Goal: Check status: Check status

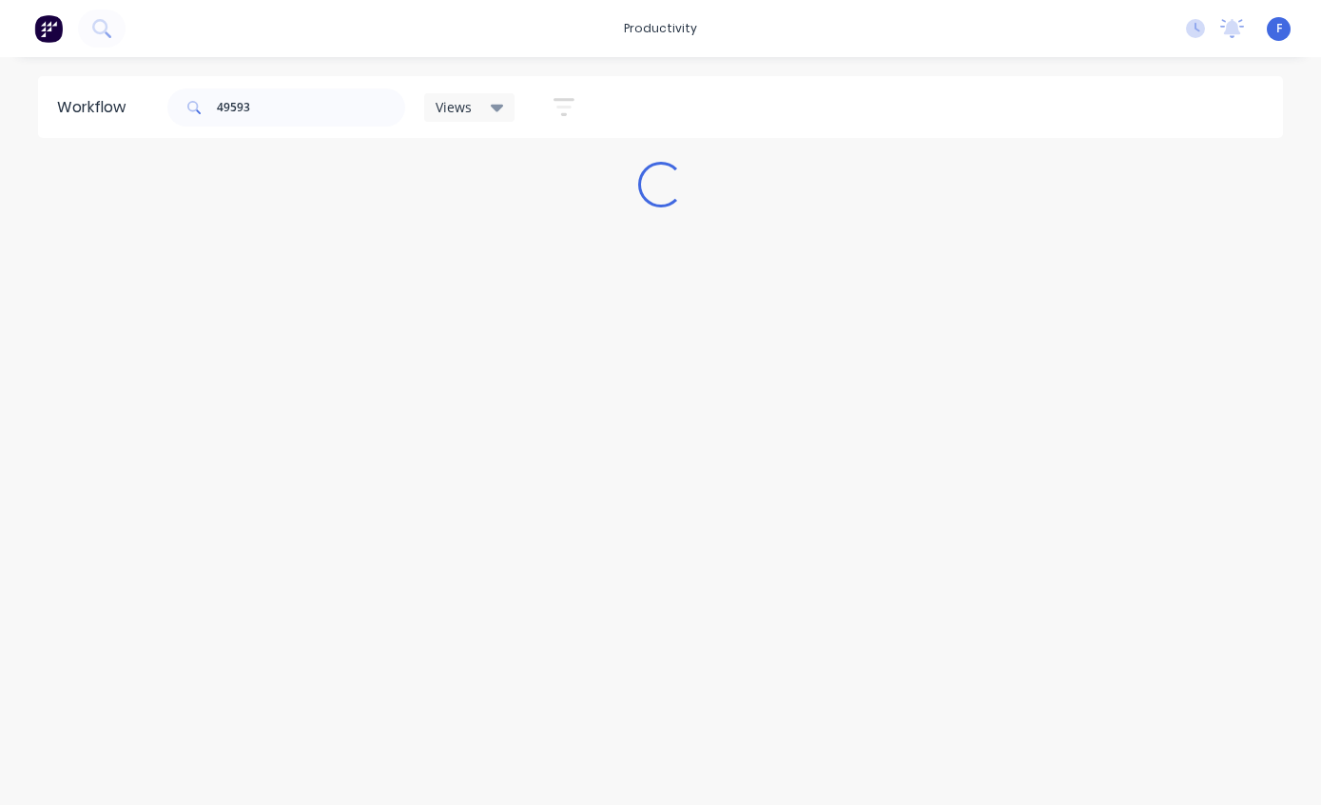
scroll to position [2, 0]
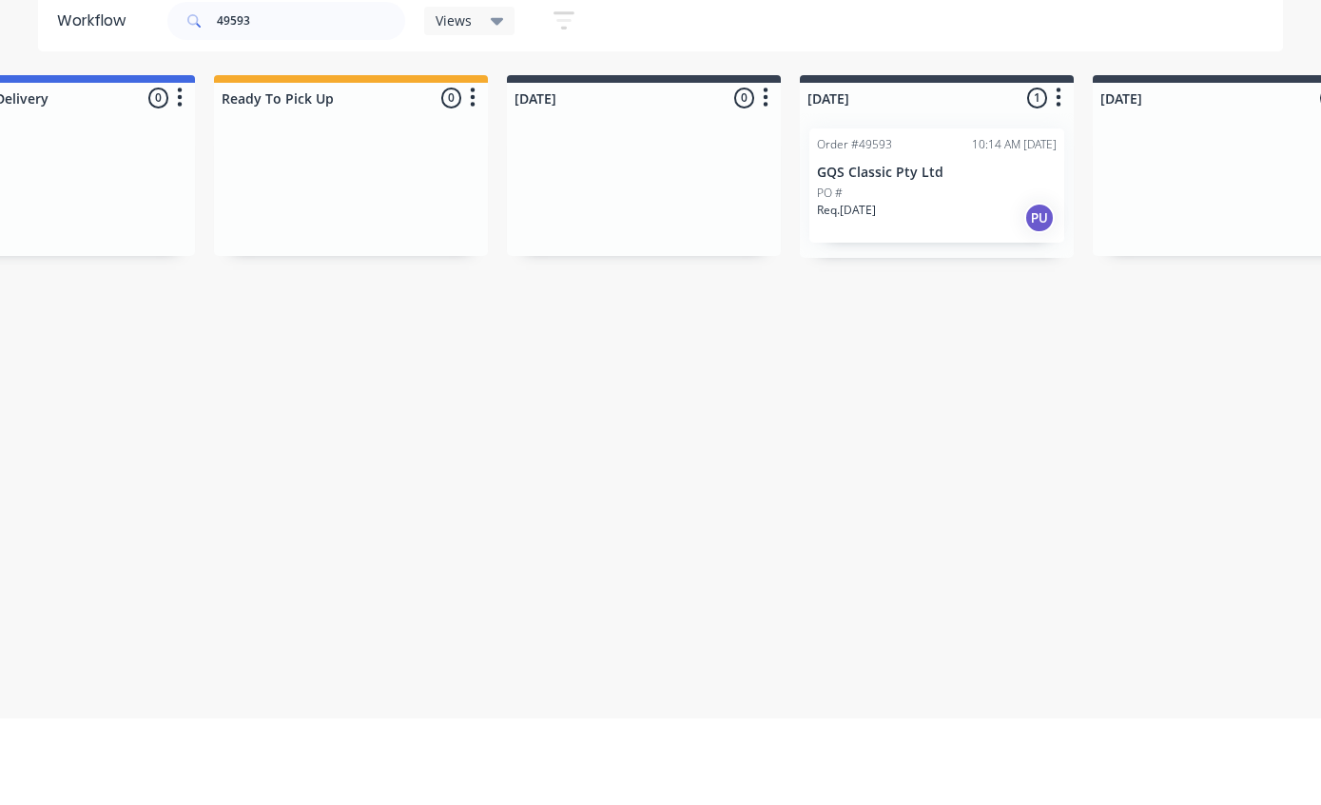
click at [920, 251] on p "GQS Classic Pty Ltd" at bounding box center [937, 259] width 240 height 16
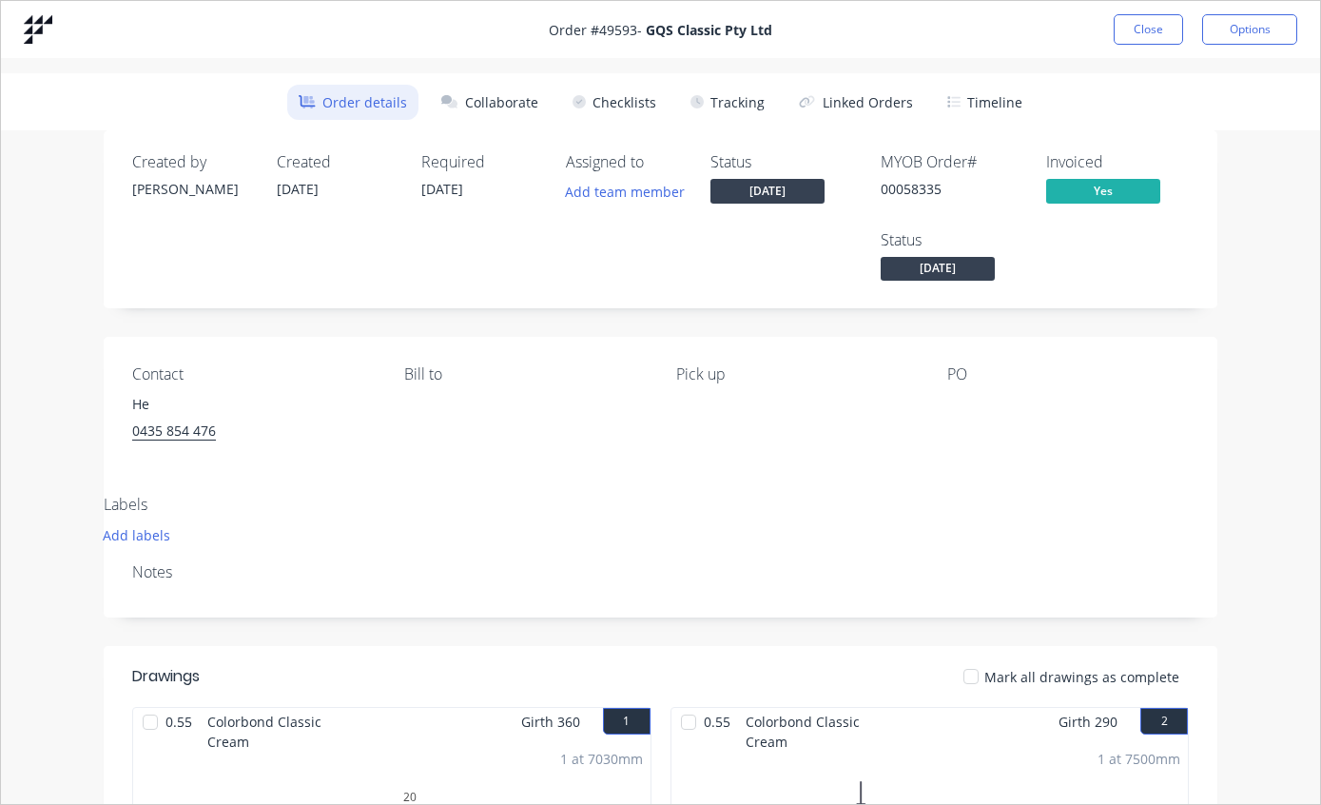
click at [745, 93] on button "Tracking" at bounding box center [727, 102] width 97 height 35
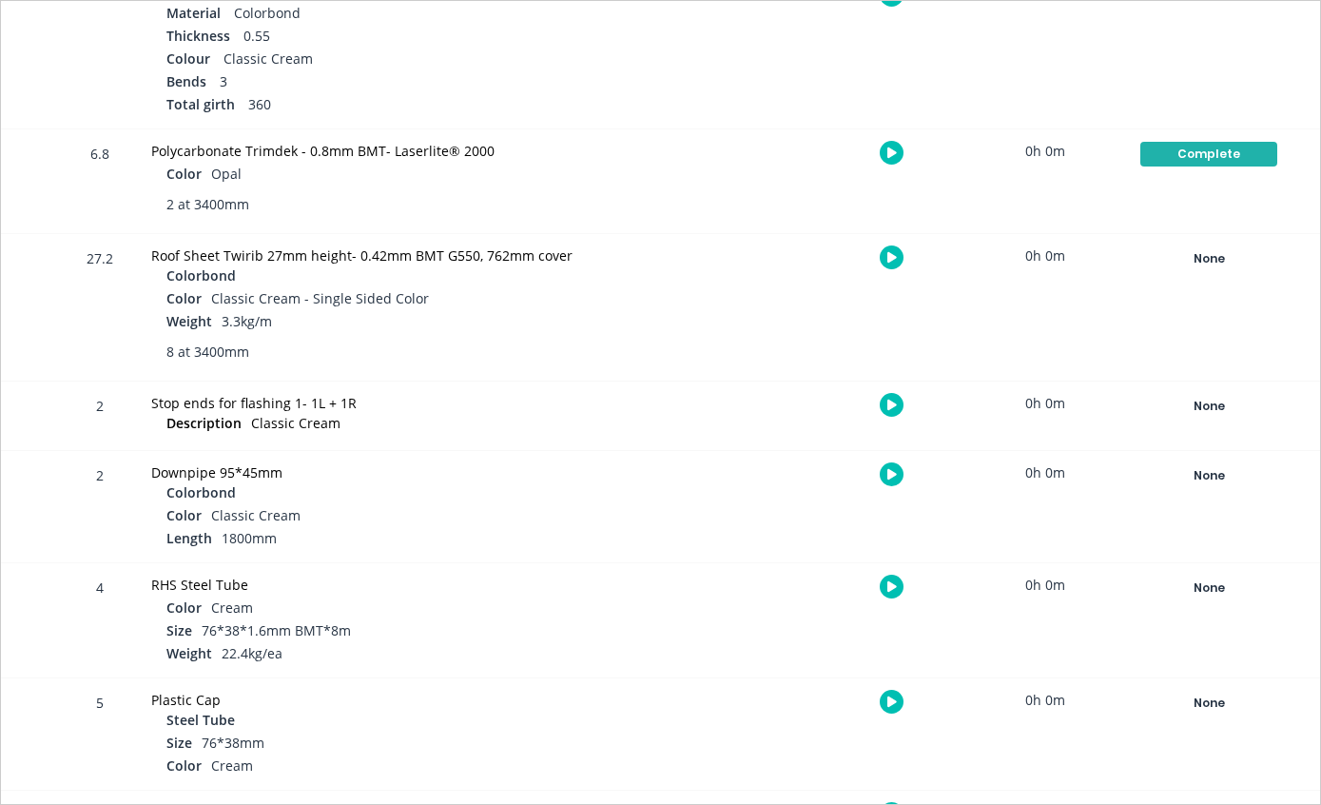
scroll to position [845, 0]
click at [1210, 260] on div "None" at bounding box center [1208, 259] width 137 height 25
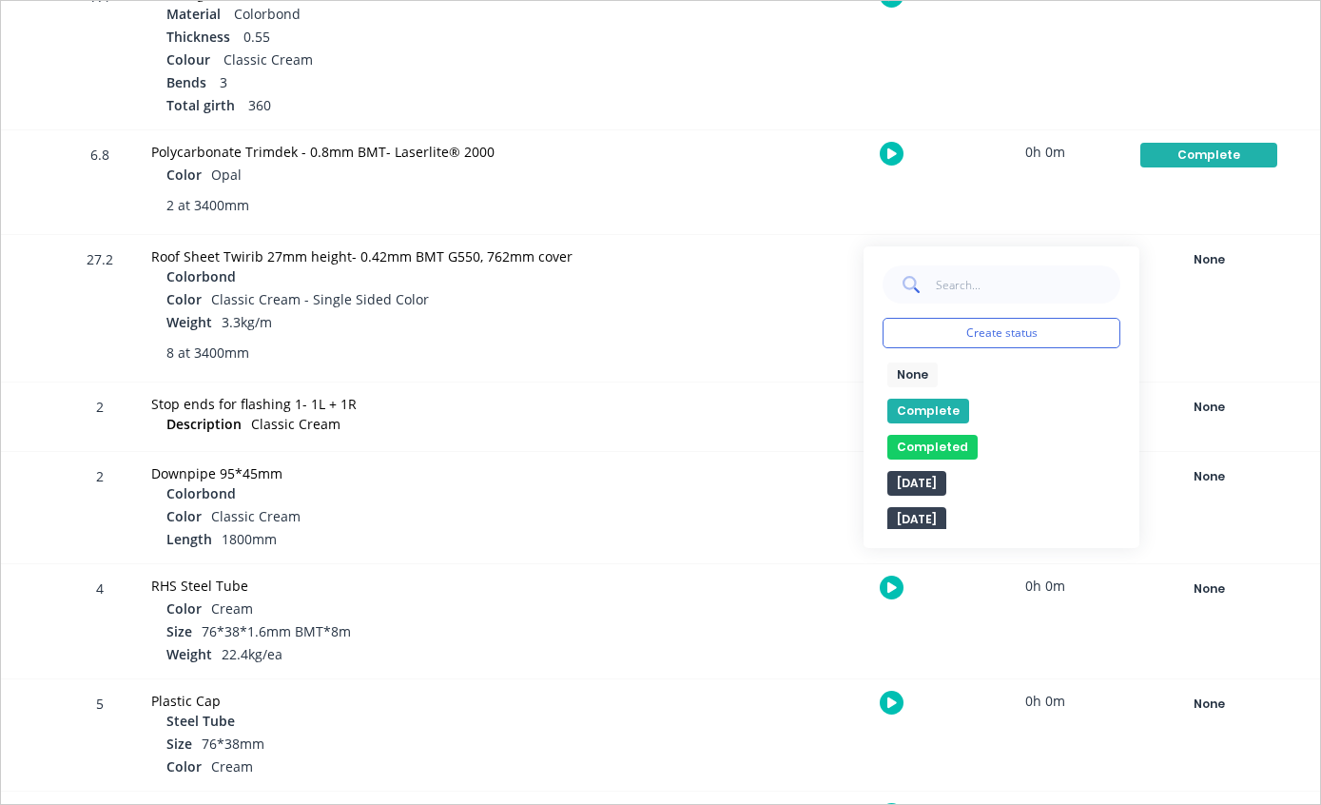
click at [916, 414] on button "Complete" at bounding box center [928, 410] width 82 height 25
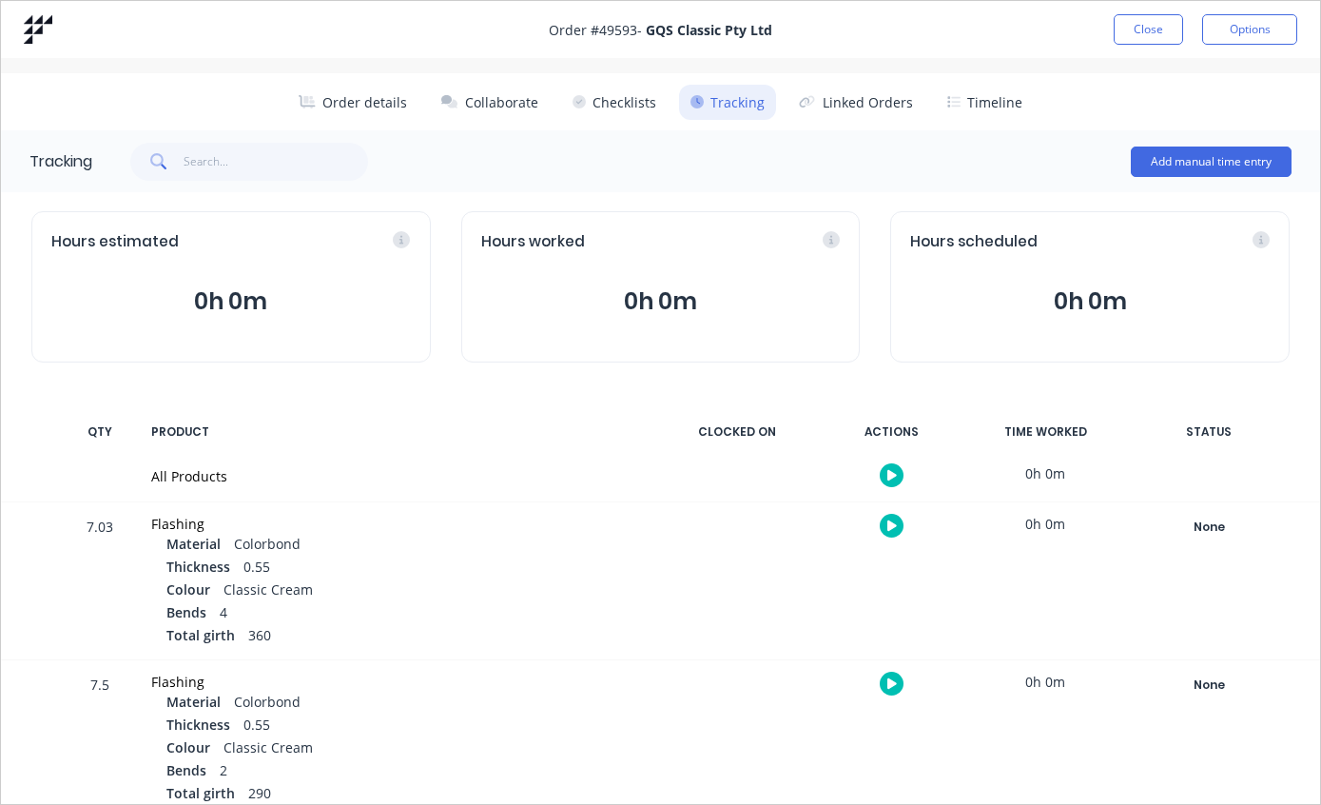
scroll to position [0, 0]
click at [1143, 26] on button "Close" at bounding box center [1148, 29] width 69 height 30
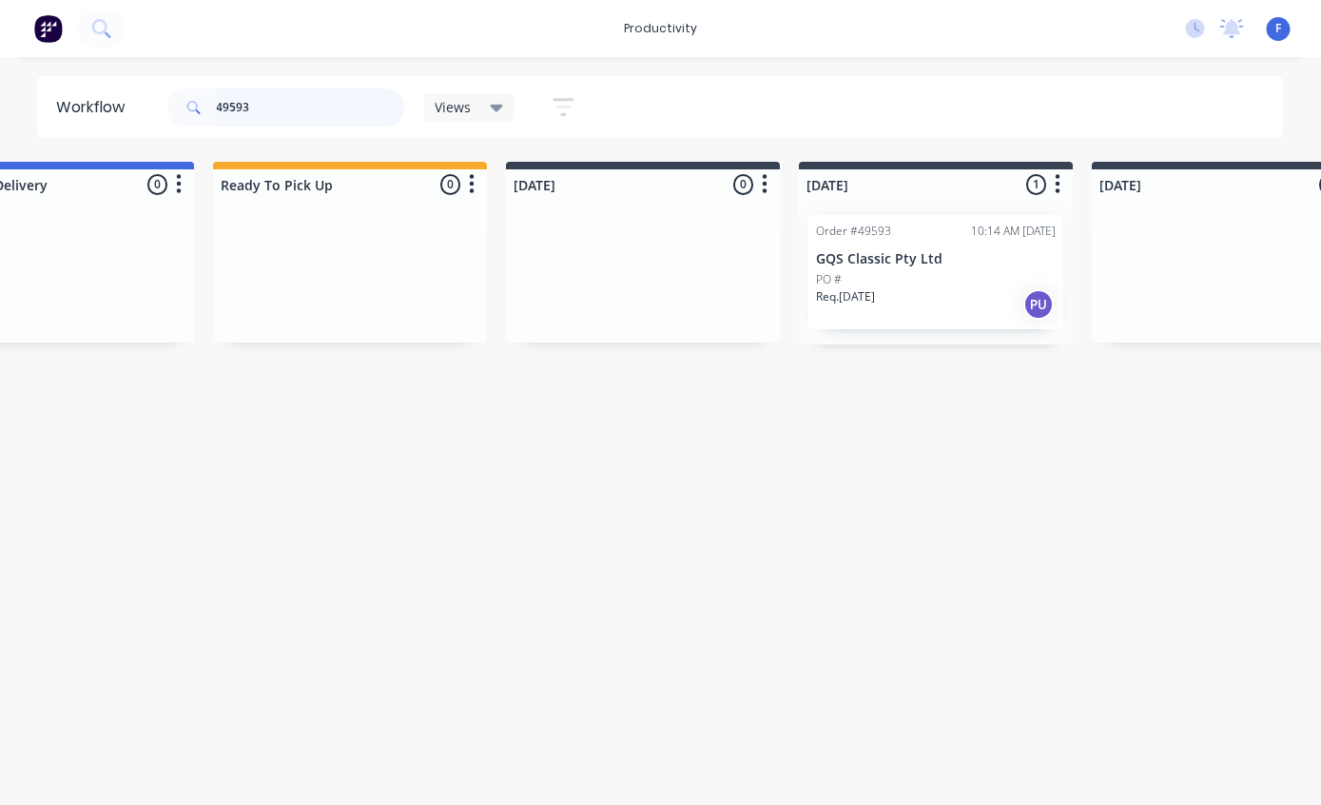
click at [291, 109] on input "49593" at bounding box center [311, 107] width 188 height 38
type input "4"
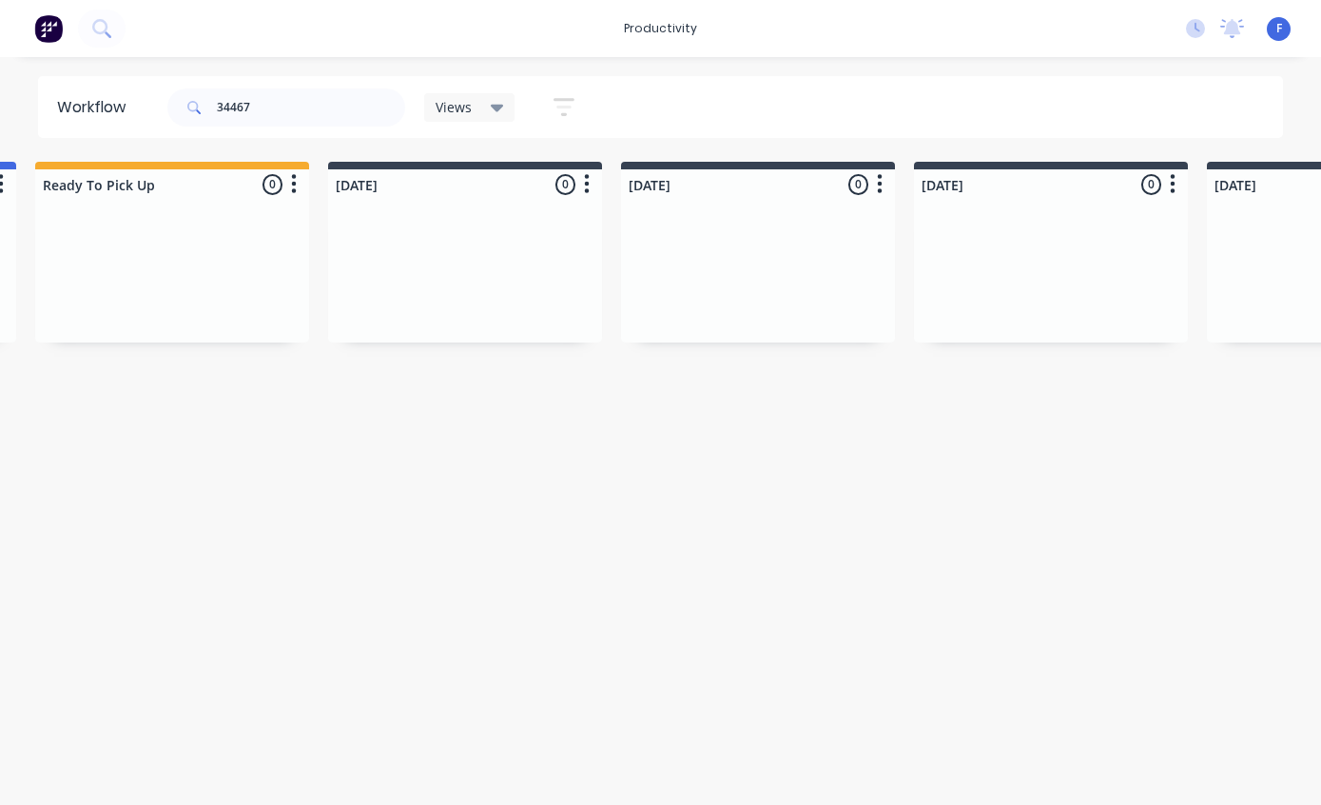
click at [593, 227] on div at bounding box center [465, 271] width 274 height 143
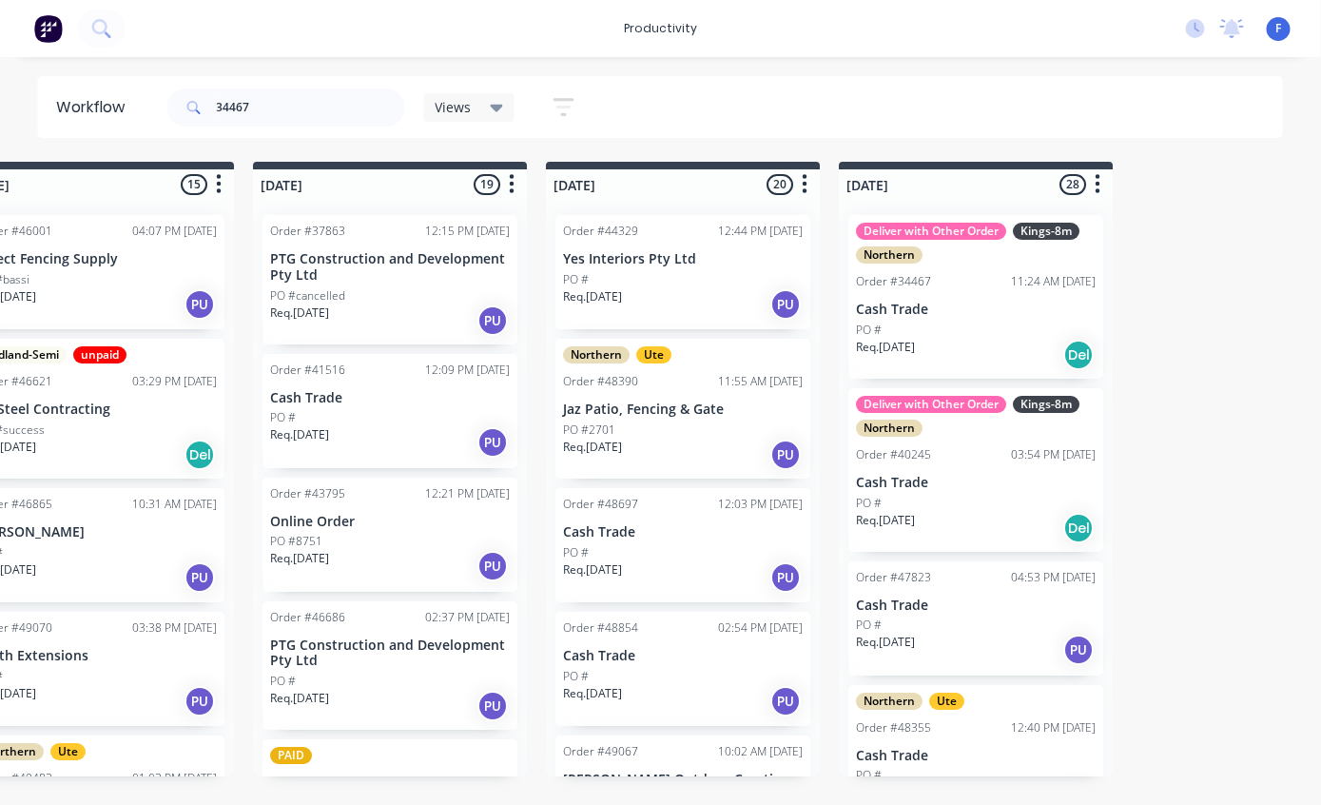
scroll to position [38, 1255]
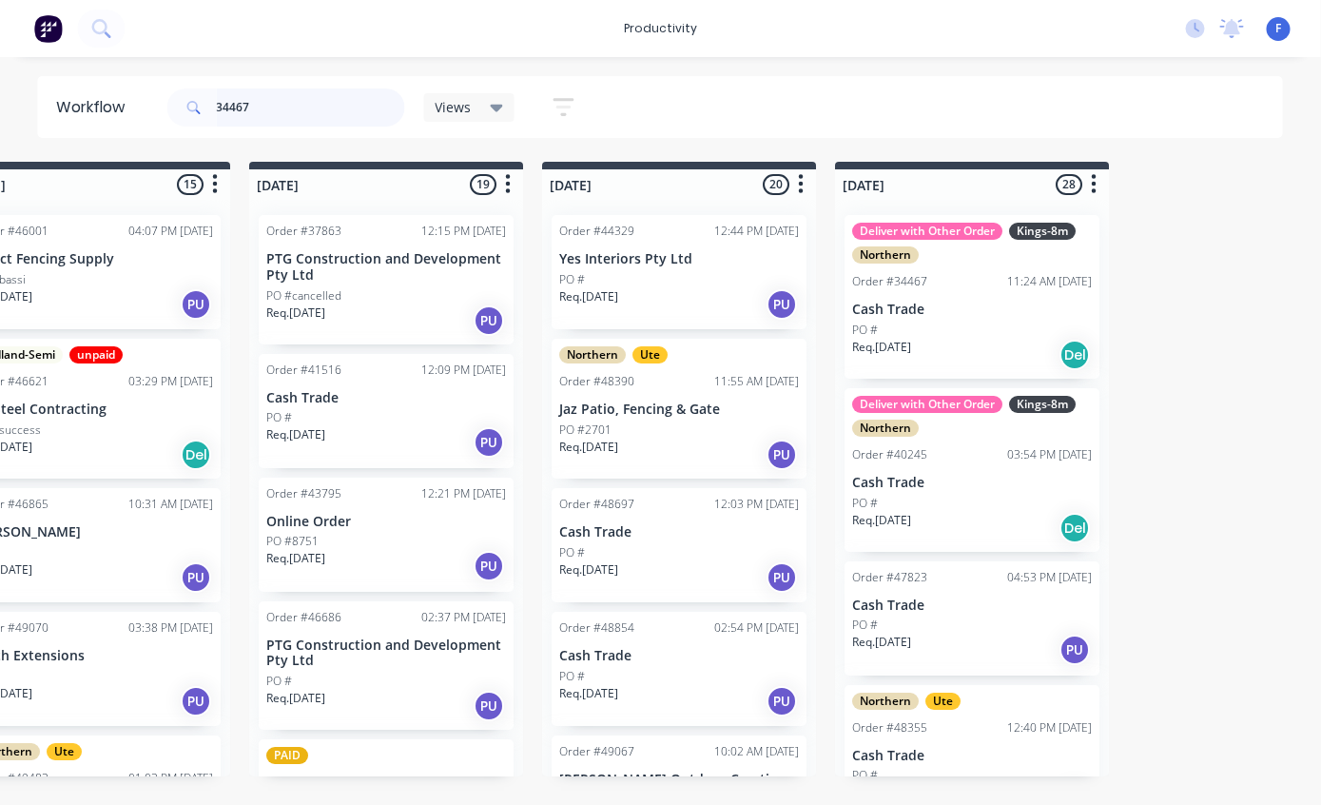
click at [308, 93] on input "34467" at bounding box center [311, 107] width 188 height 38
click at [297, 109] on input "34467" at bounding box center [311, 107] width 188 height 38
type input "34467"
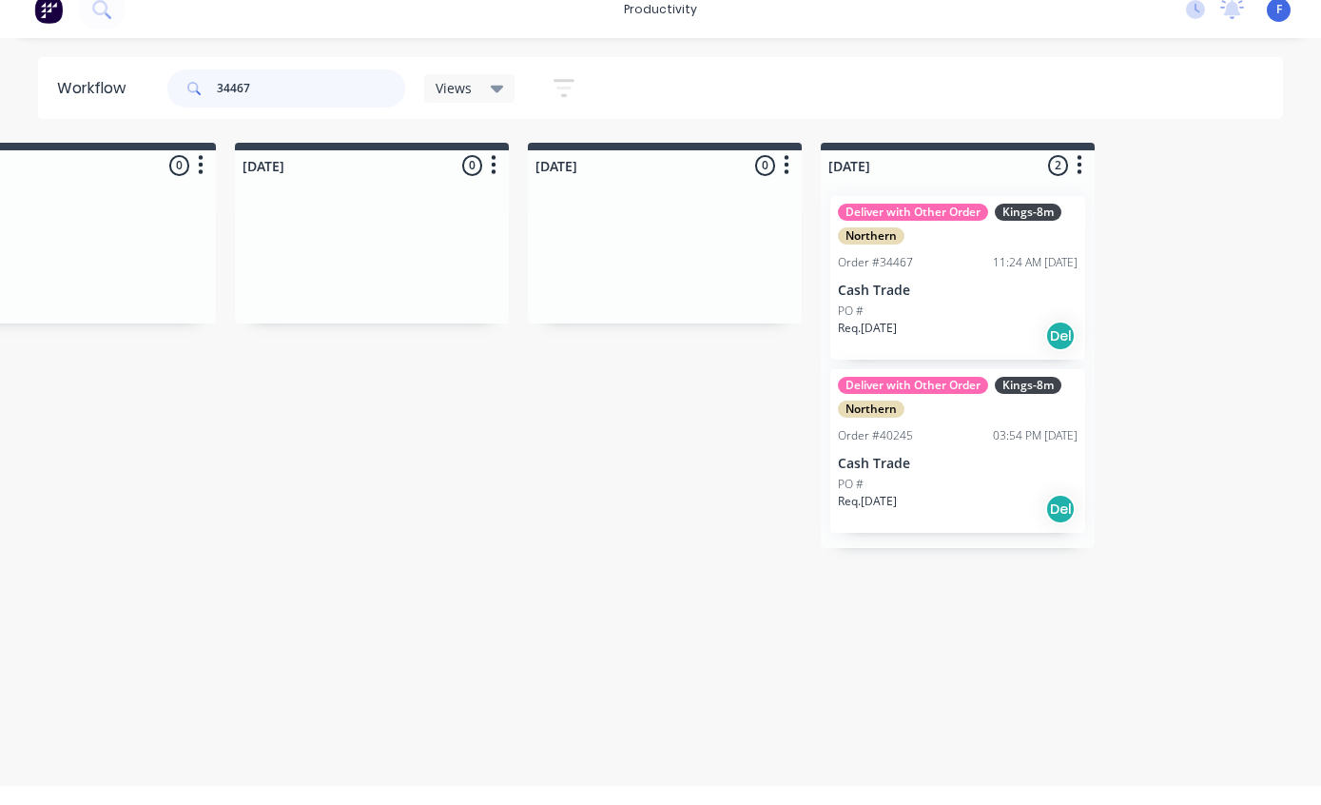
scroll to position [38, 1271]
click at [946, 223] on div "Deliver with Other Order Kings-8m Northern" at bounding box center [958, 243] width 240 height 41
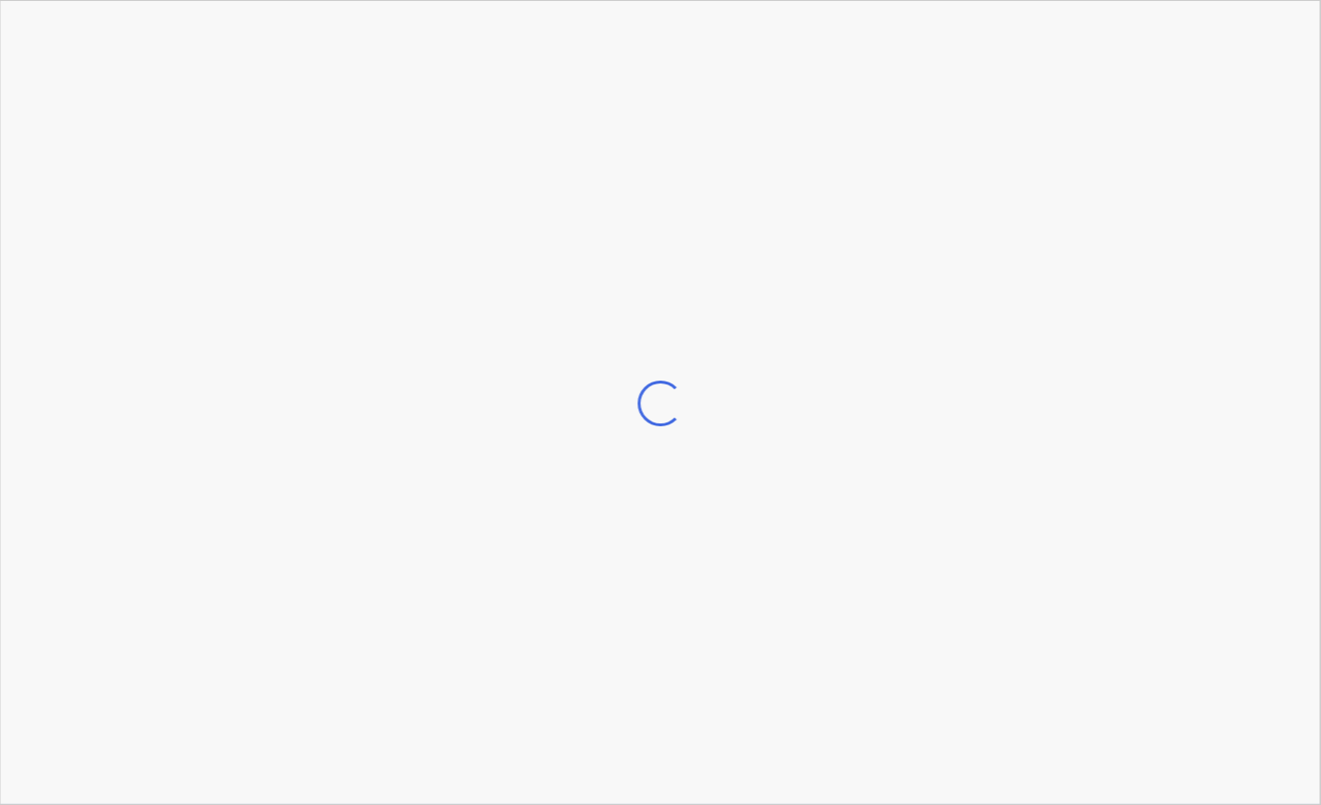
scroll to position [38, 1271]
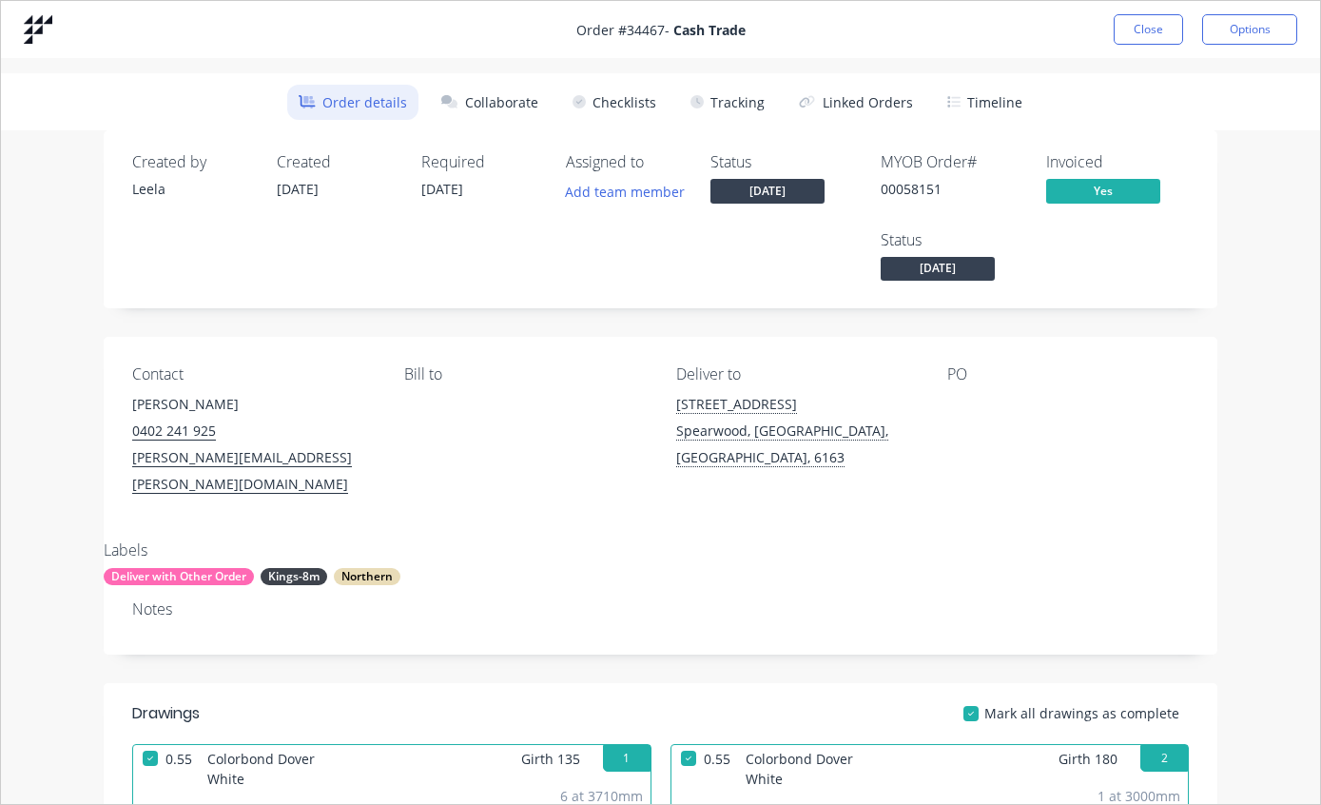
click at [744, 91] on button "Tracking" at bounding box center [727, 102] width 97 height 35
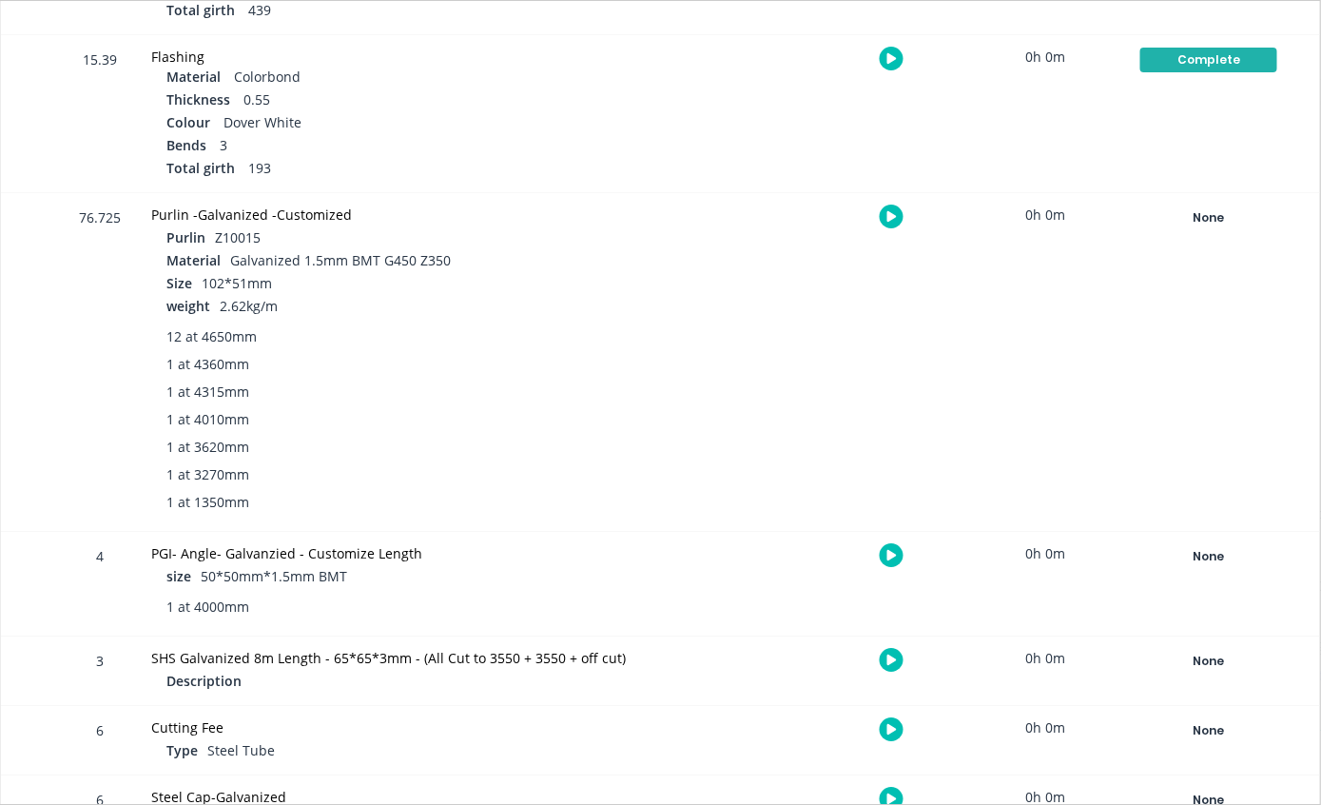
scroll to position [38, 978]
click at [1214, 204] on button "None" at bounding box center [1208, 217] width 139 height 27
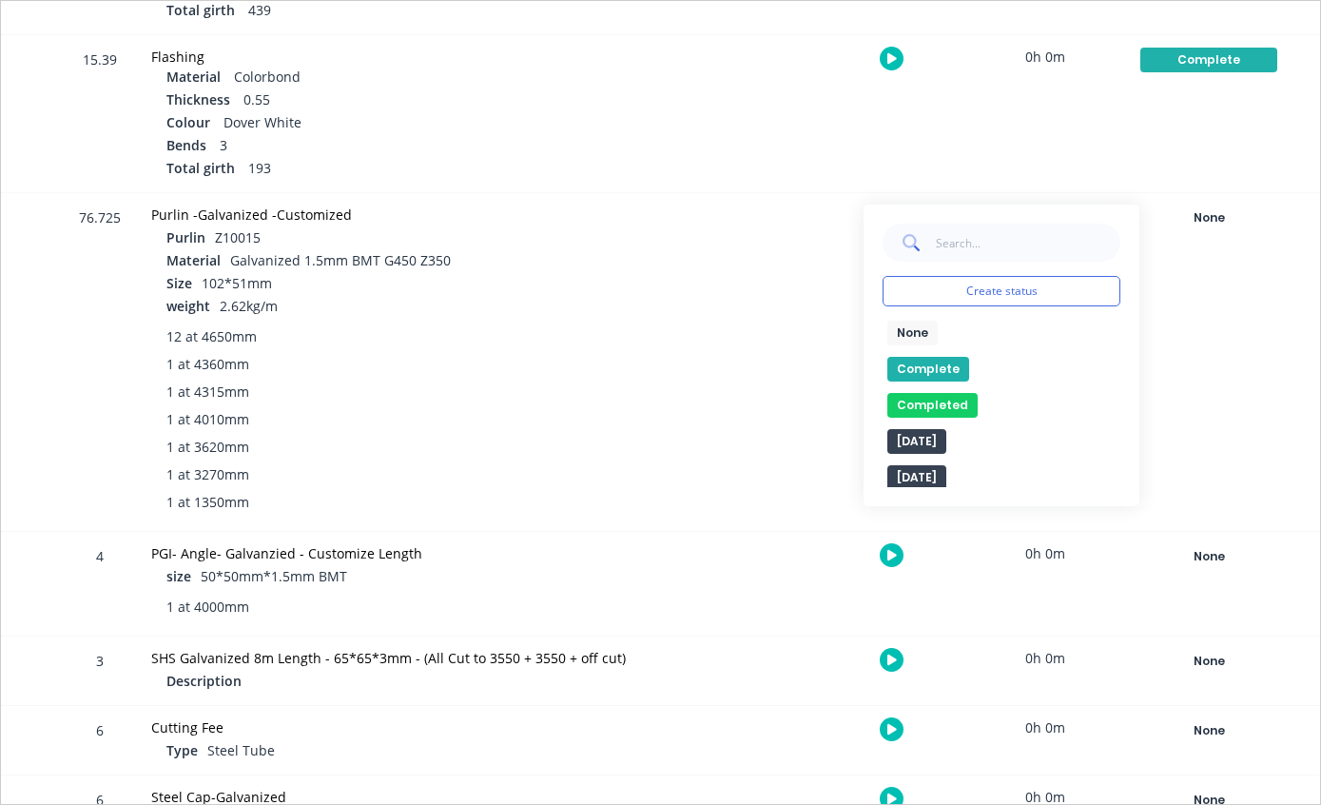
click at [951, 396] on button "Completed" at bounding box center [932, 405] width 90 height 25
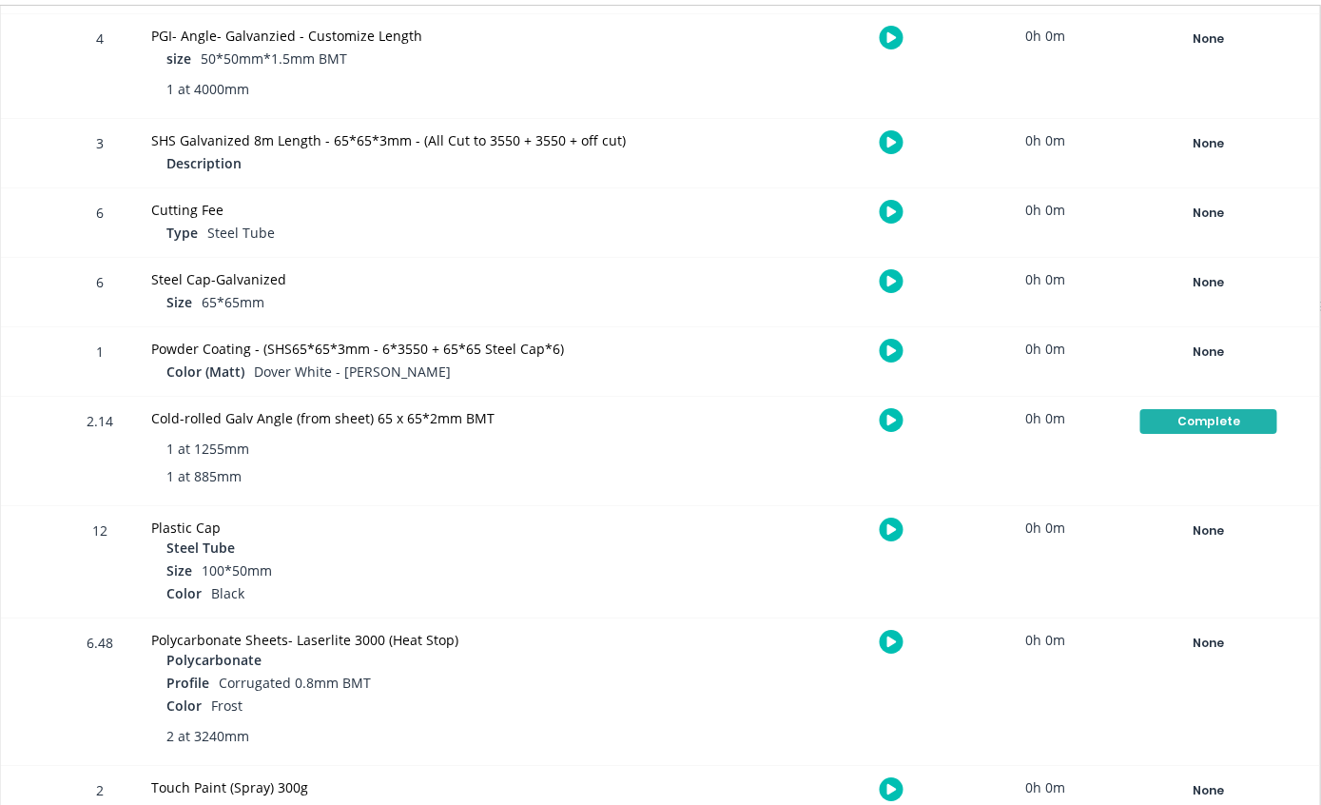
scroll to position [0, 0]
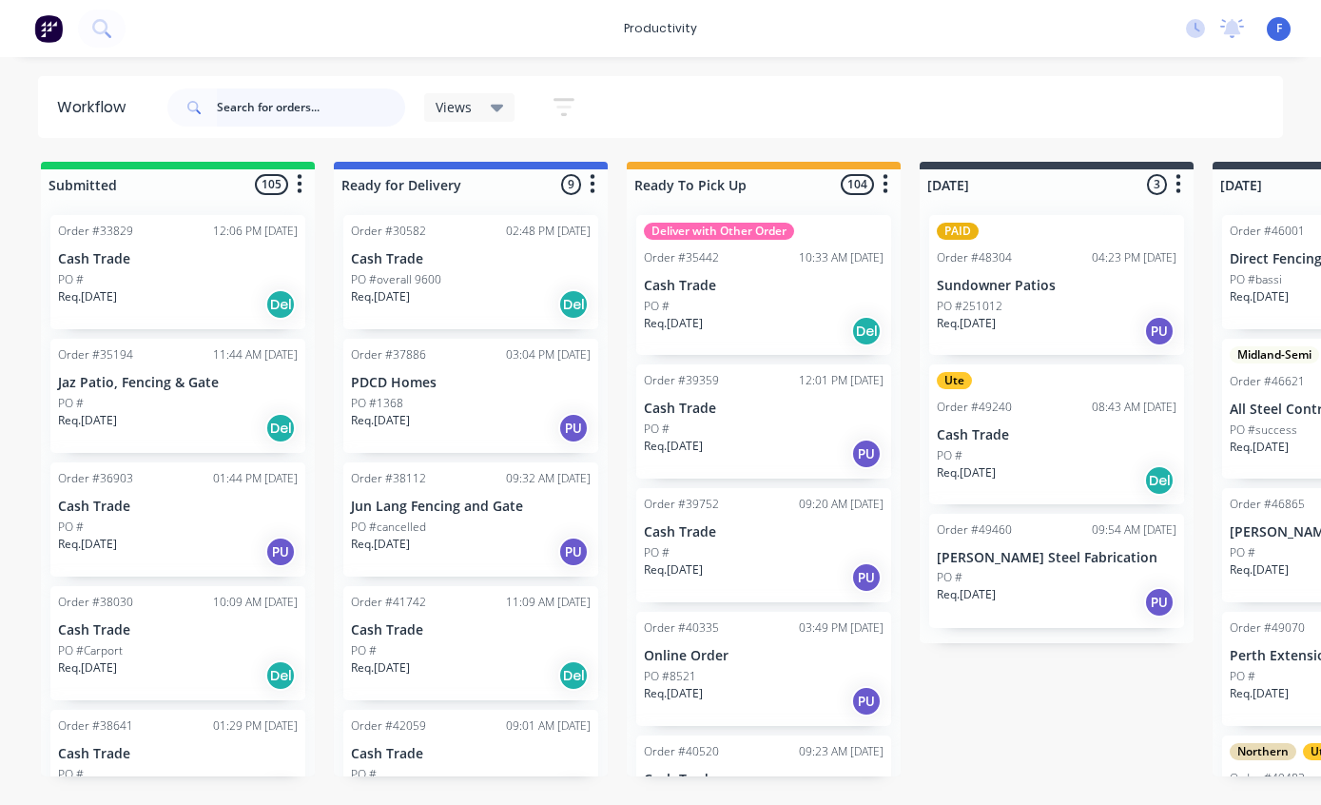
click at [335, 119] on input "text" at bounding box center [311, 107] width 188 height 38
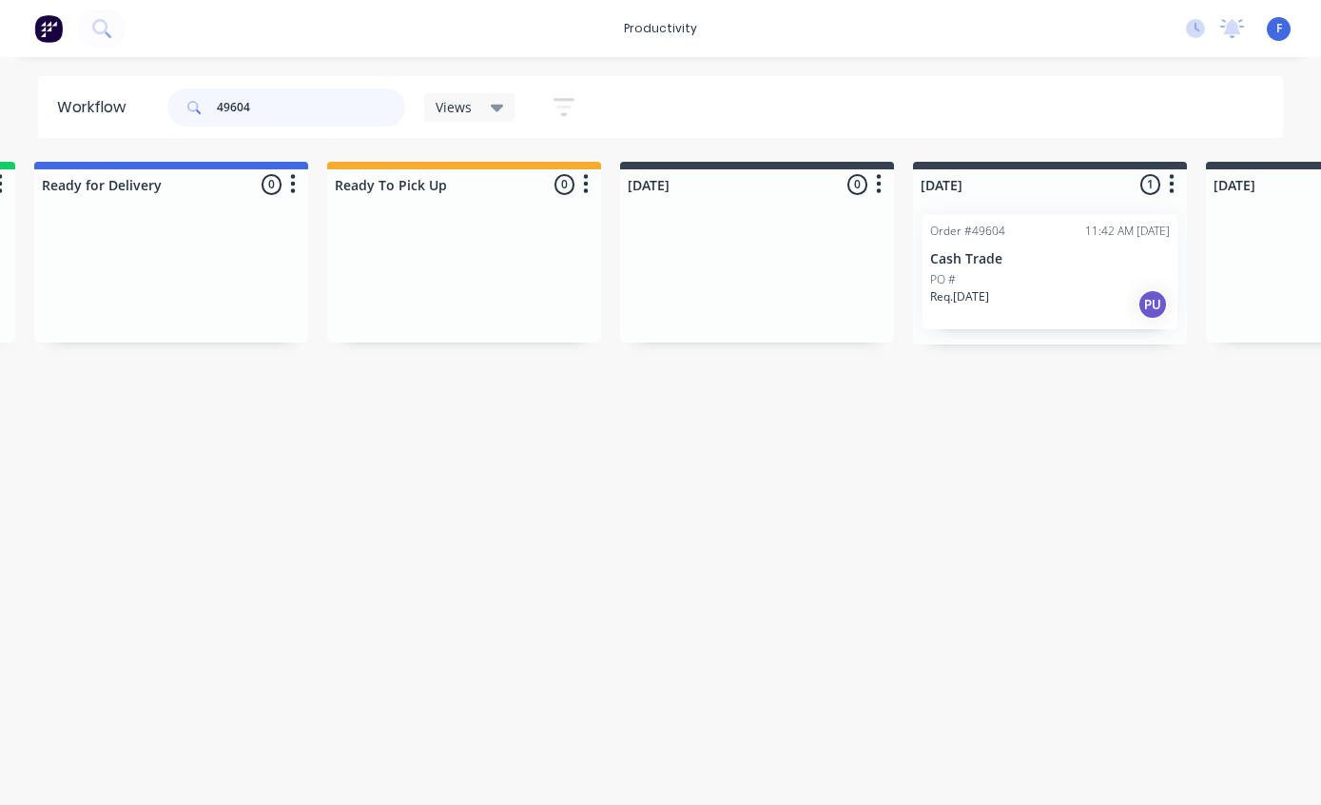
scroll to position [0, 301]
click at [1029, 239] on div "Order #49604 11:42 AM [DATE]" at bounding box center [1049, 231] width 240 height 17
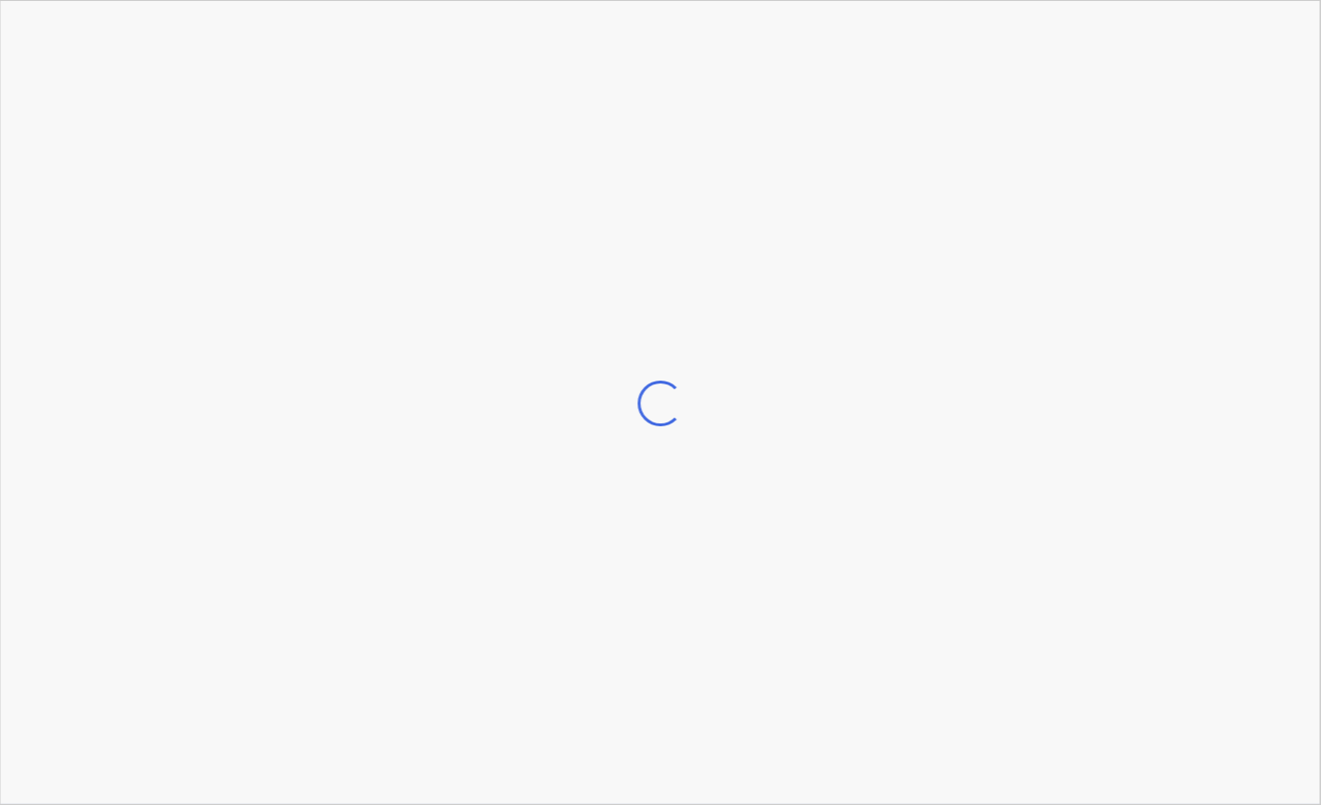
scroll to position [0, 301]
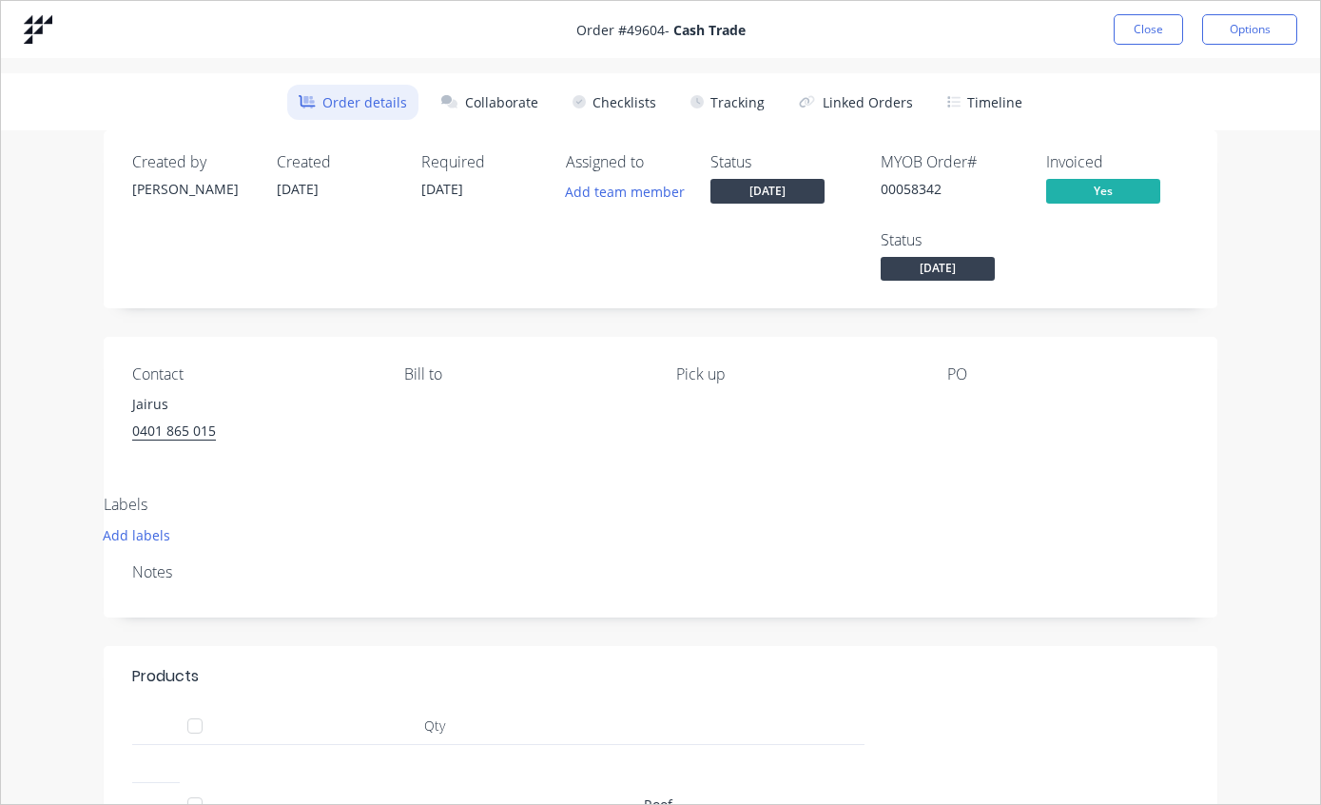
click at [727, 109] on button "Tracking" at bounding box center [727, 102] width 97 height 35
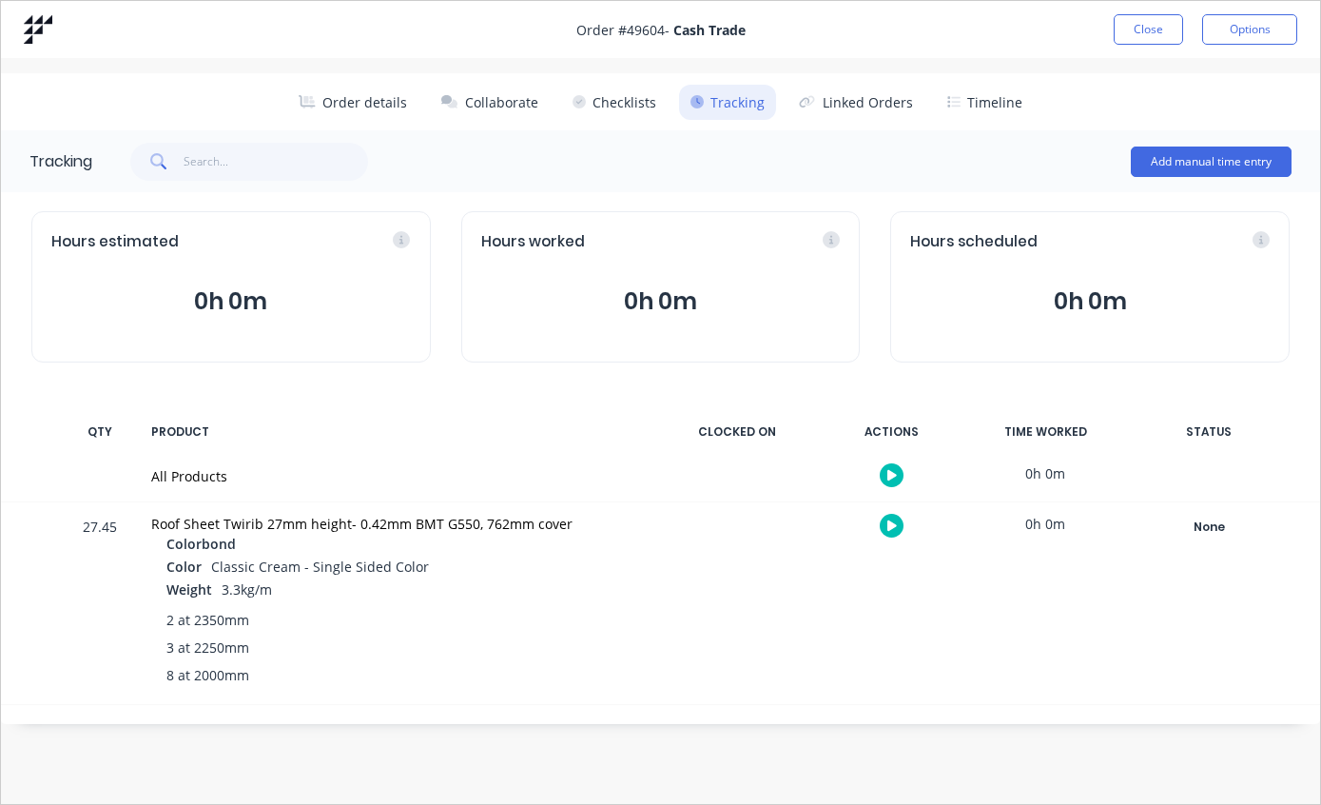
click at [1209, 521] on div "None" at bounding box center [1208, 526] width 137 height 25
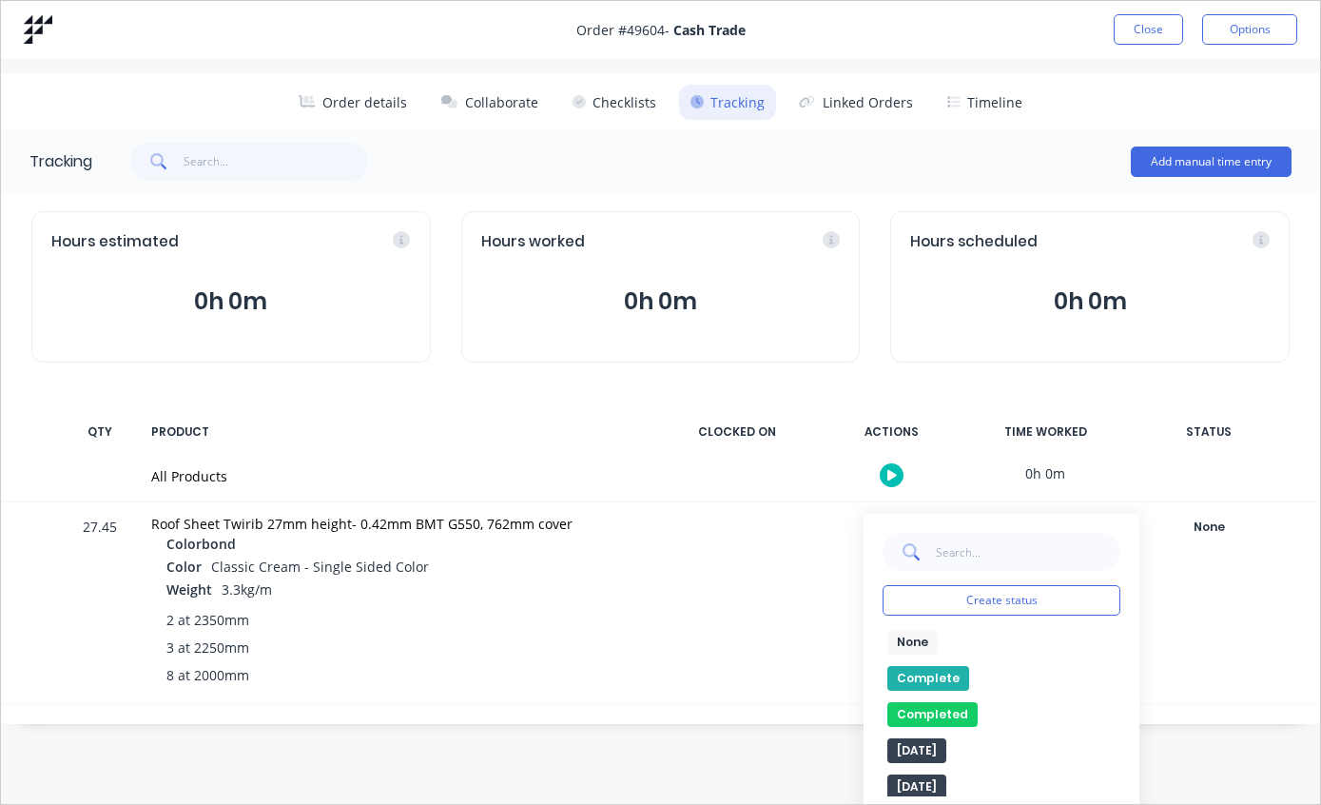
click at [935, 669] on button "Complete" at bounding box center [928, 678] width 82 height 25
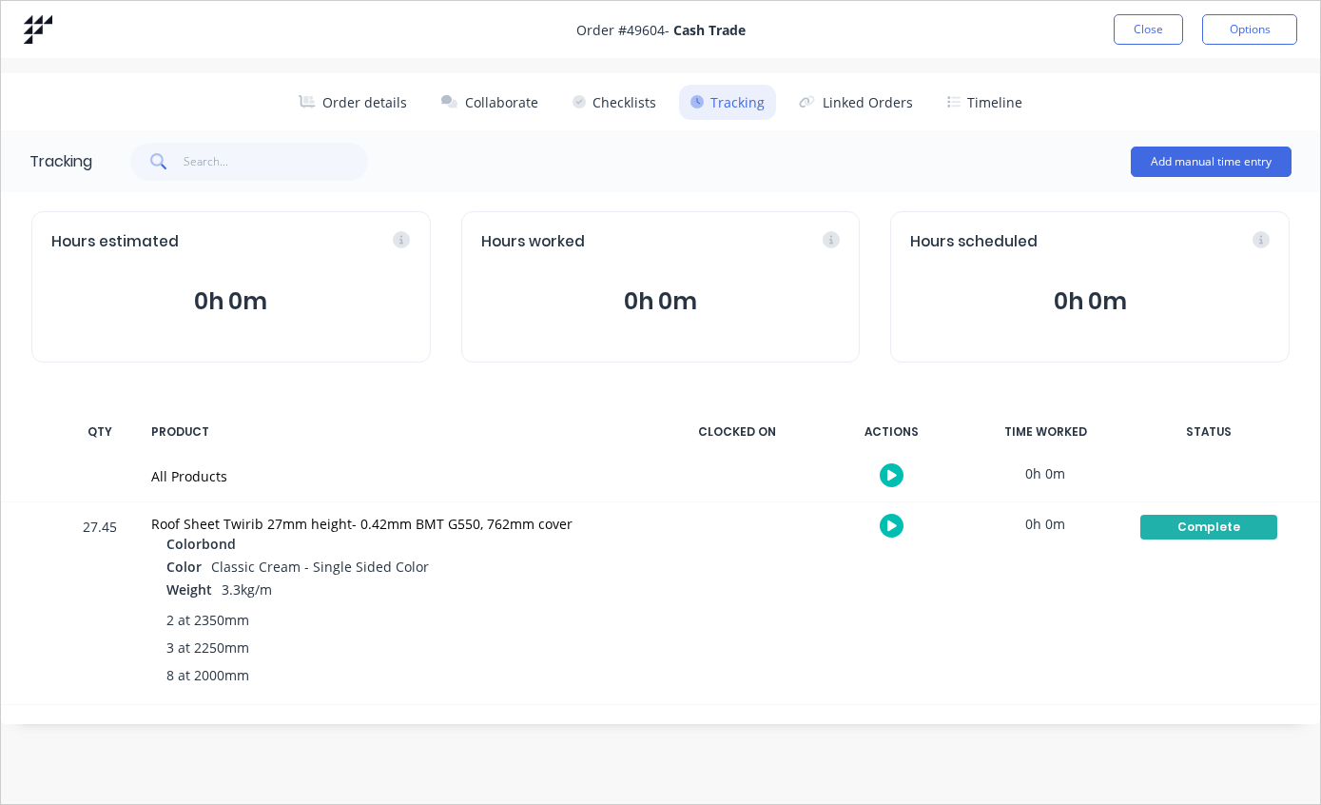
click at [1156, 25] on button "Close" at bounding box center [1148, 29] width 69 height 30
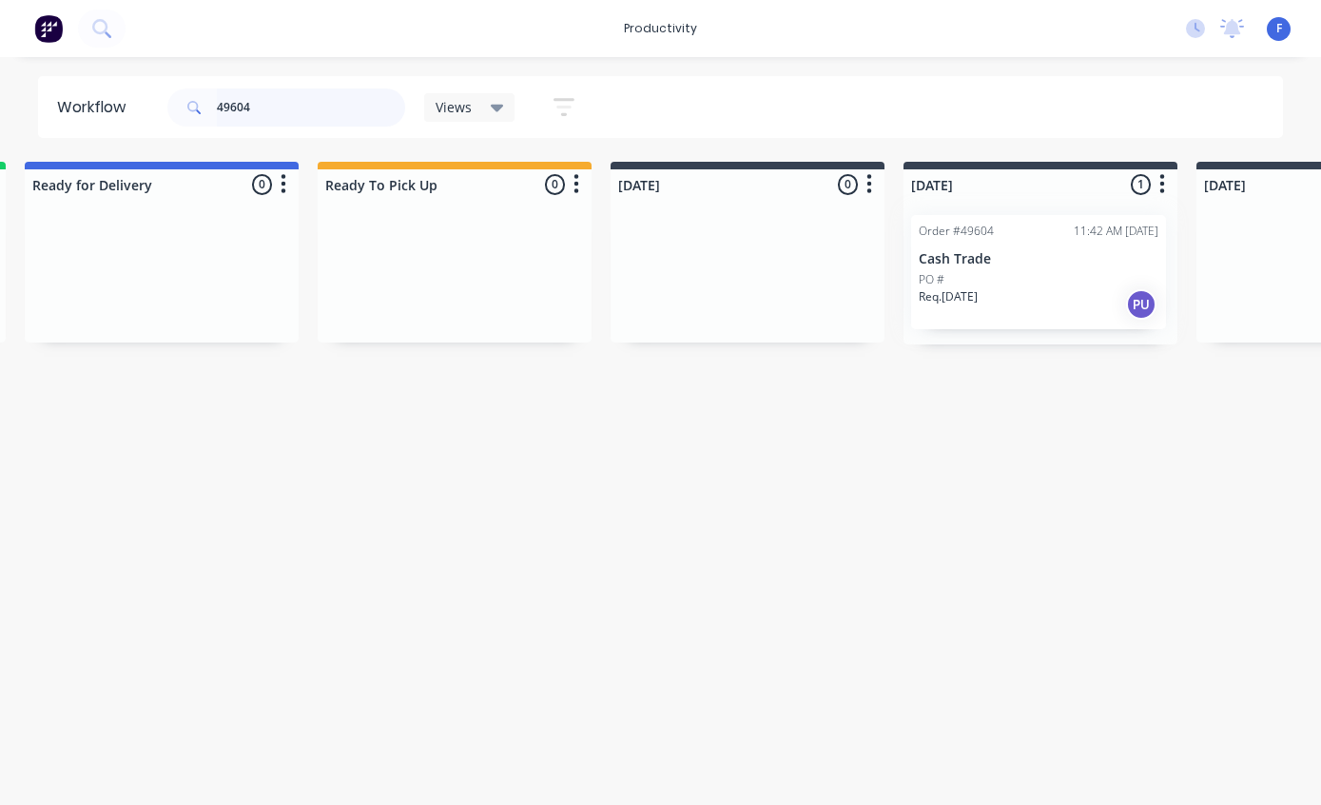
scroll to position [0, 314]
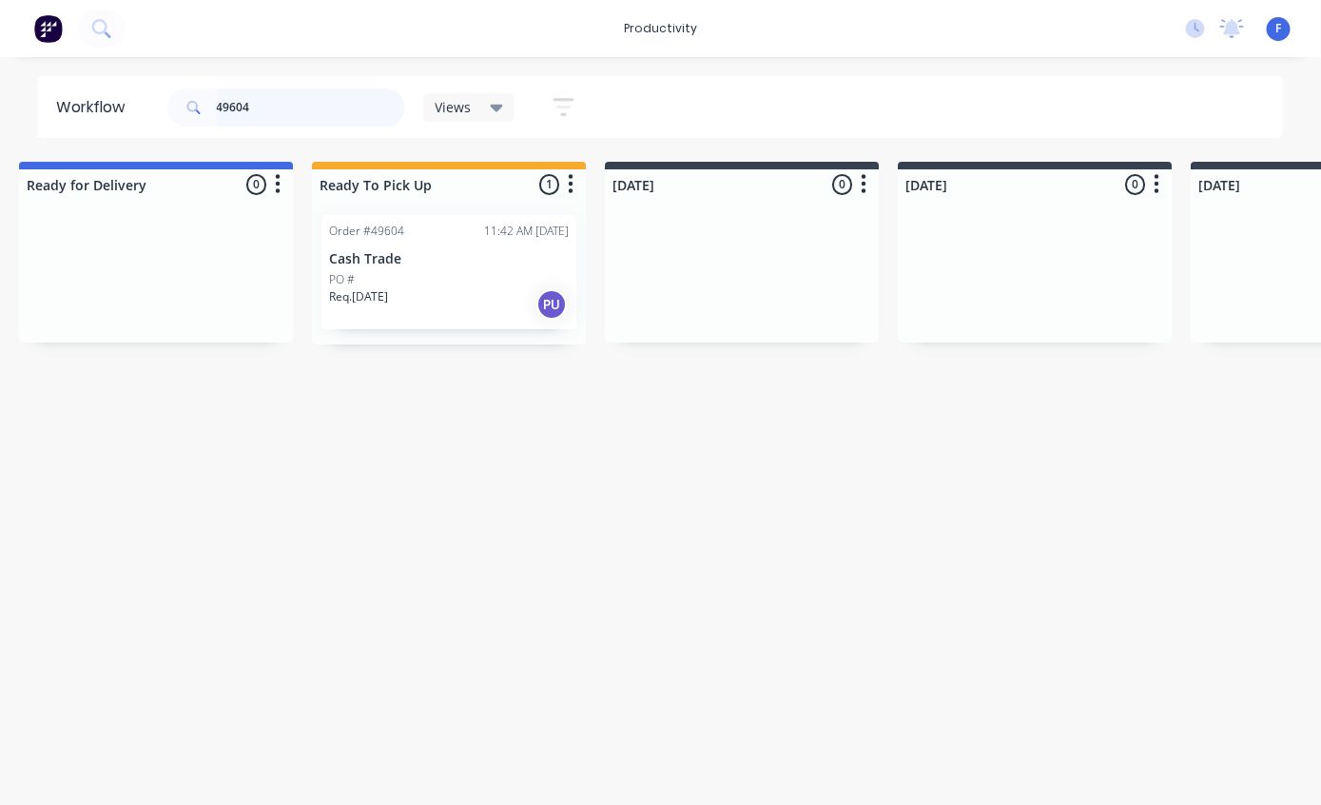
click at [340, 115] on input "49604" at bounding box center [311, 107] width 188 height 38
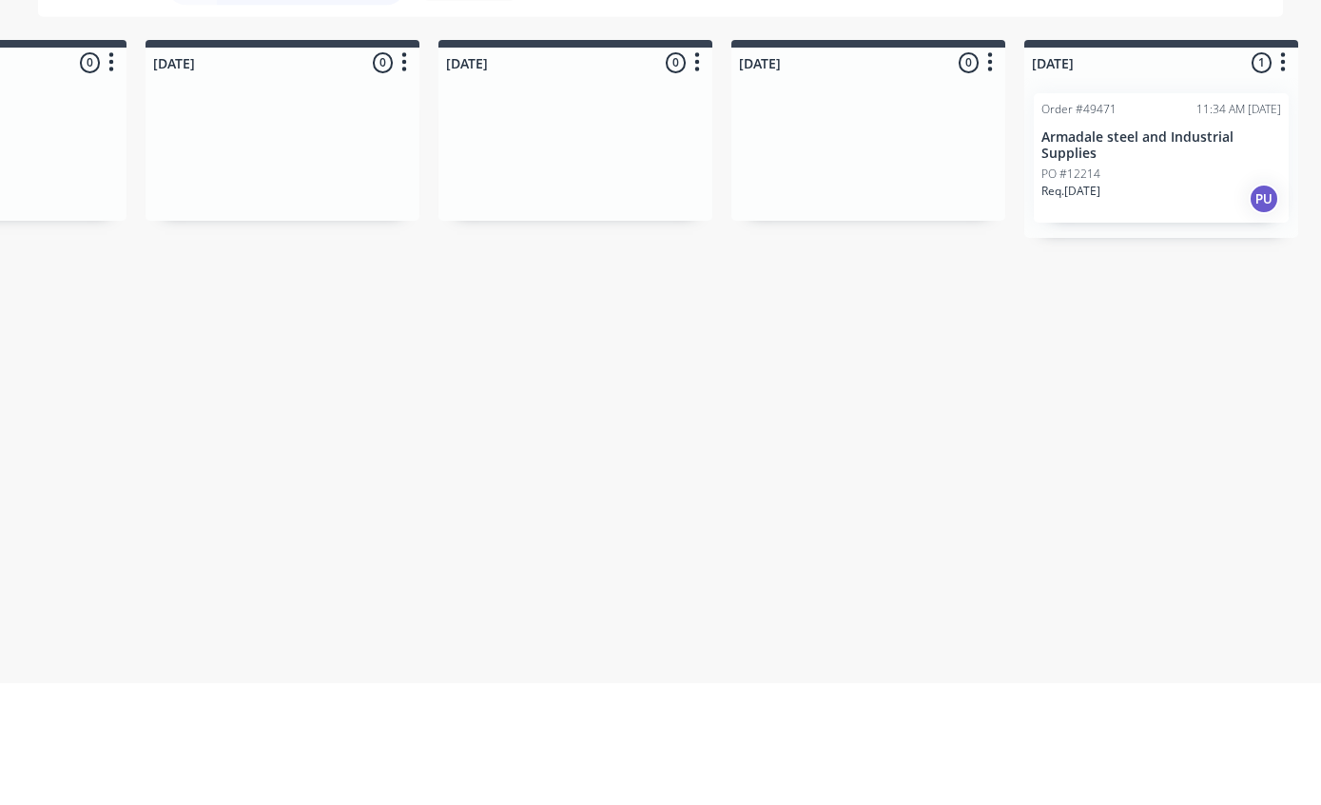
scroll to position [0, 1132]
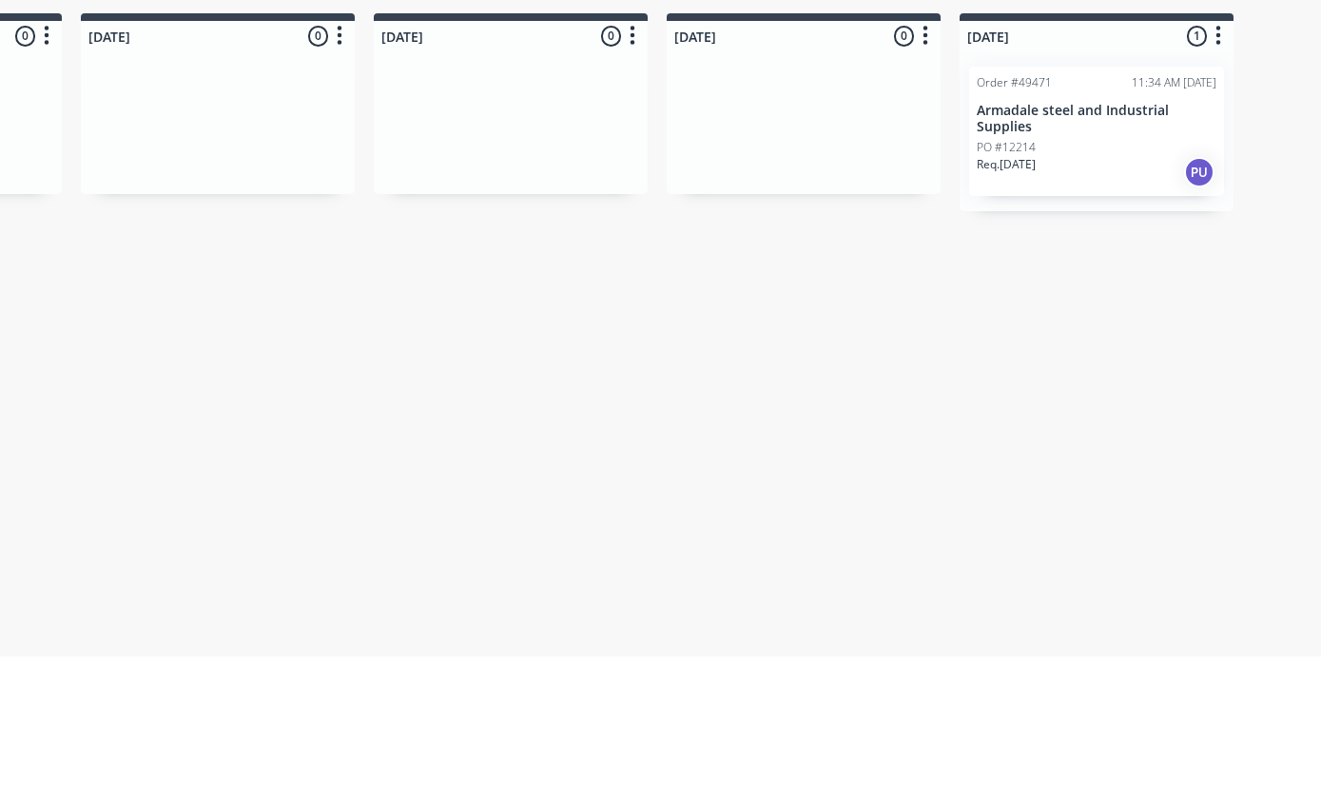
click at [1077, 251] on p "Armadale steel and Industrial Supplies" at bounding box center [1097, 267] width 240 height 32
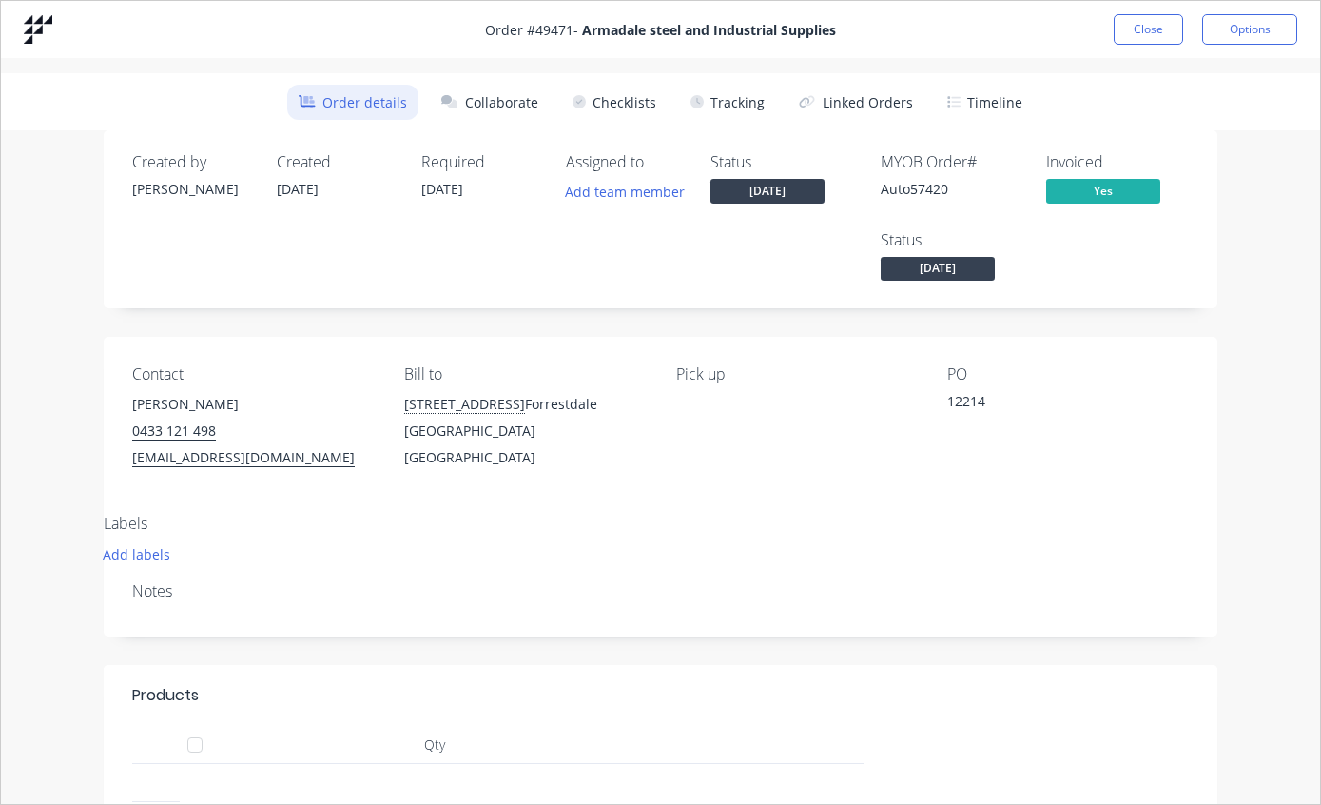
click at [735, 112] on button "Tracking" at bounding box center [727, 102] width 97 height 35
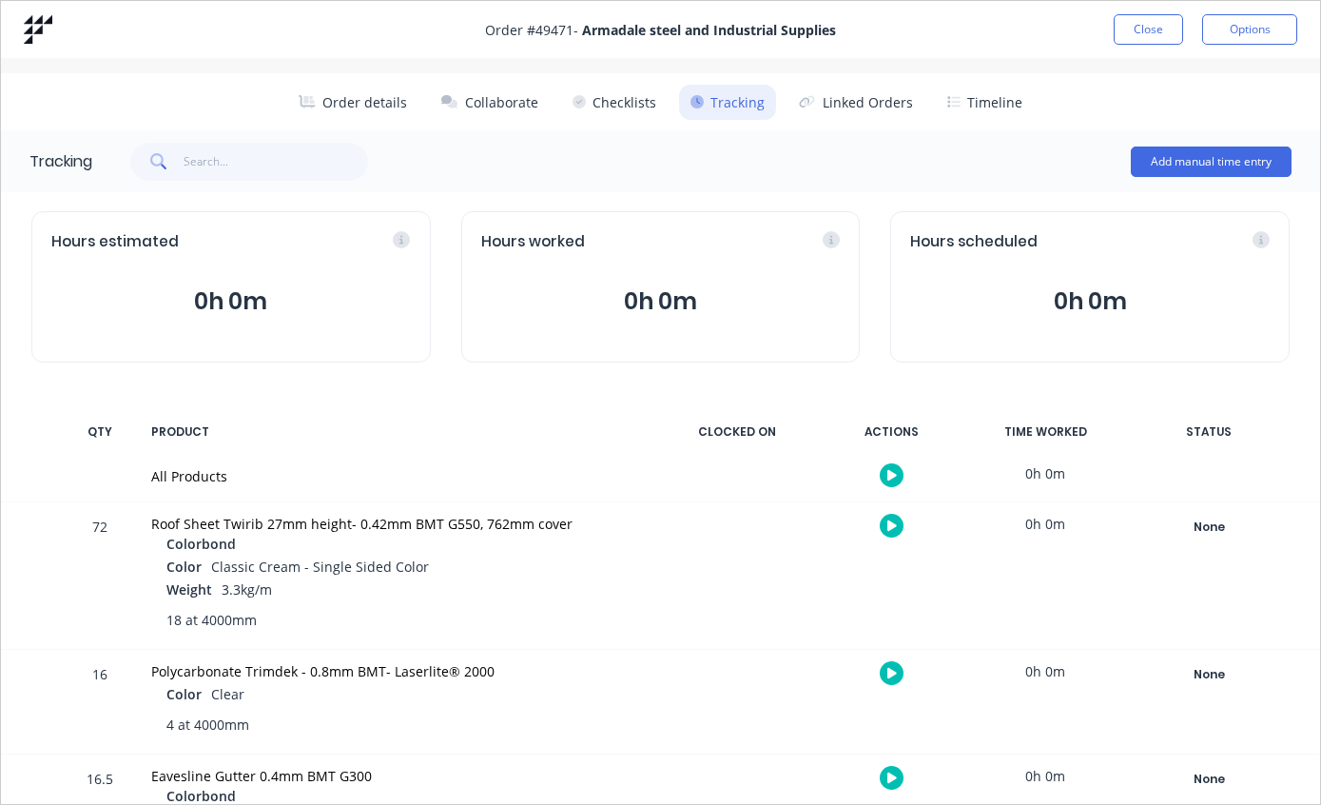
click at [1225, 514] on div "None" at bounding box center [1208, 526] width 137 height 25
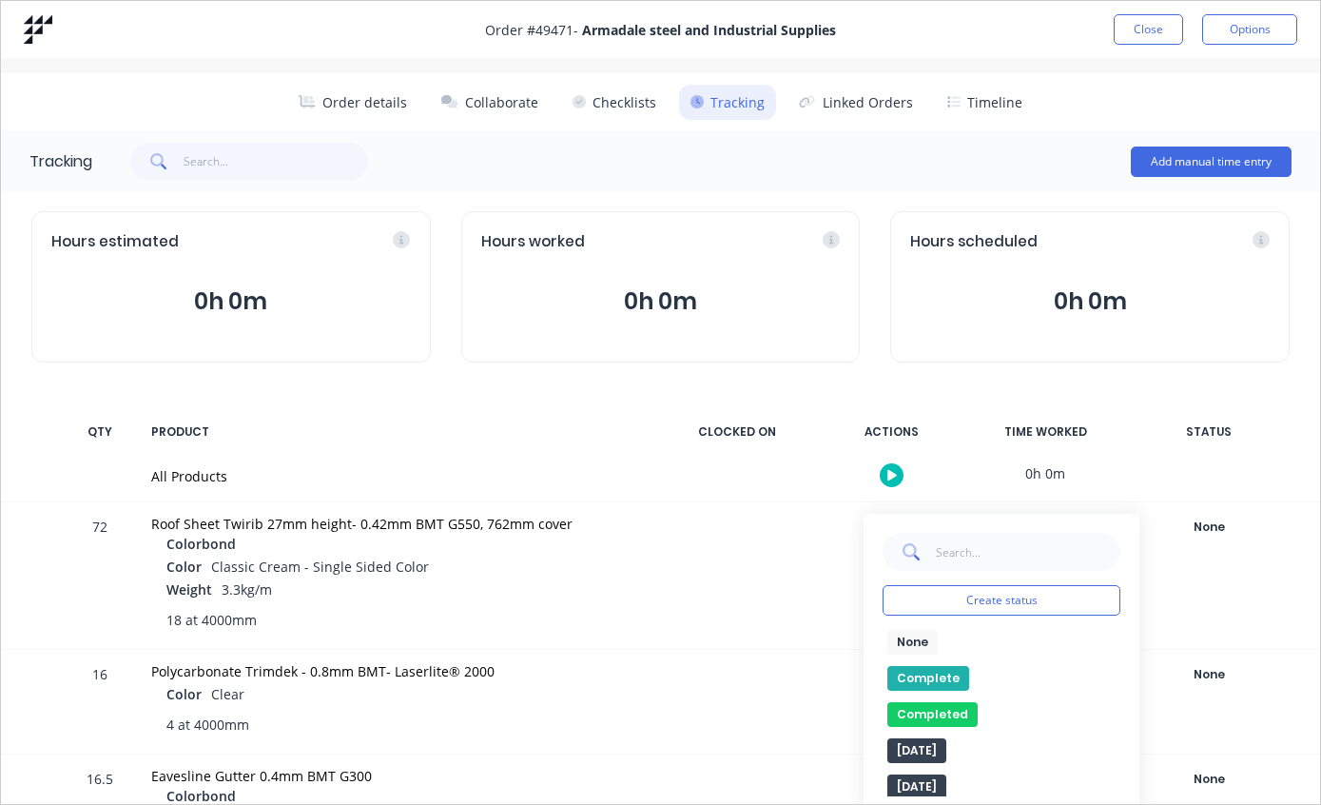
click at [927, 667] on button "Complete" at bounding box center [928, 678] width 82 height 25
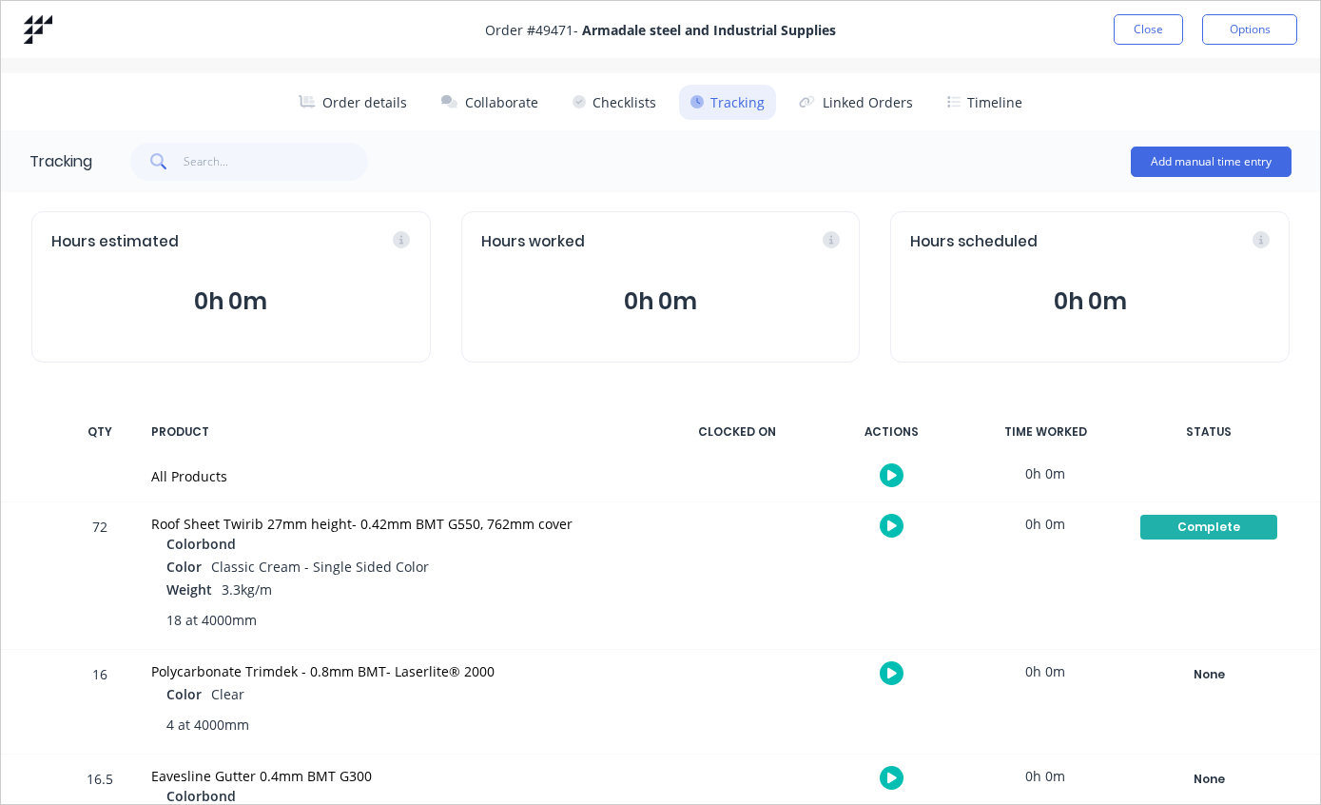
click at [1137, 24] on button "Close" at bounding box center [1148, 29] width 69 height 30
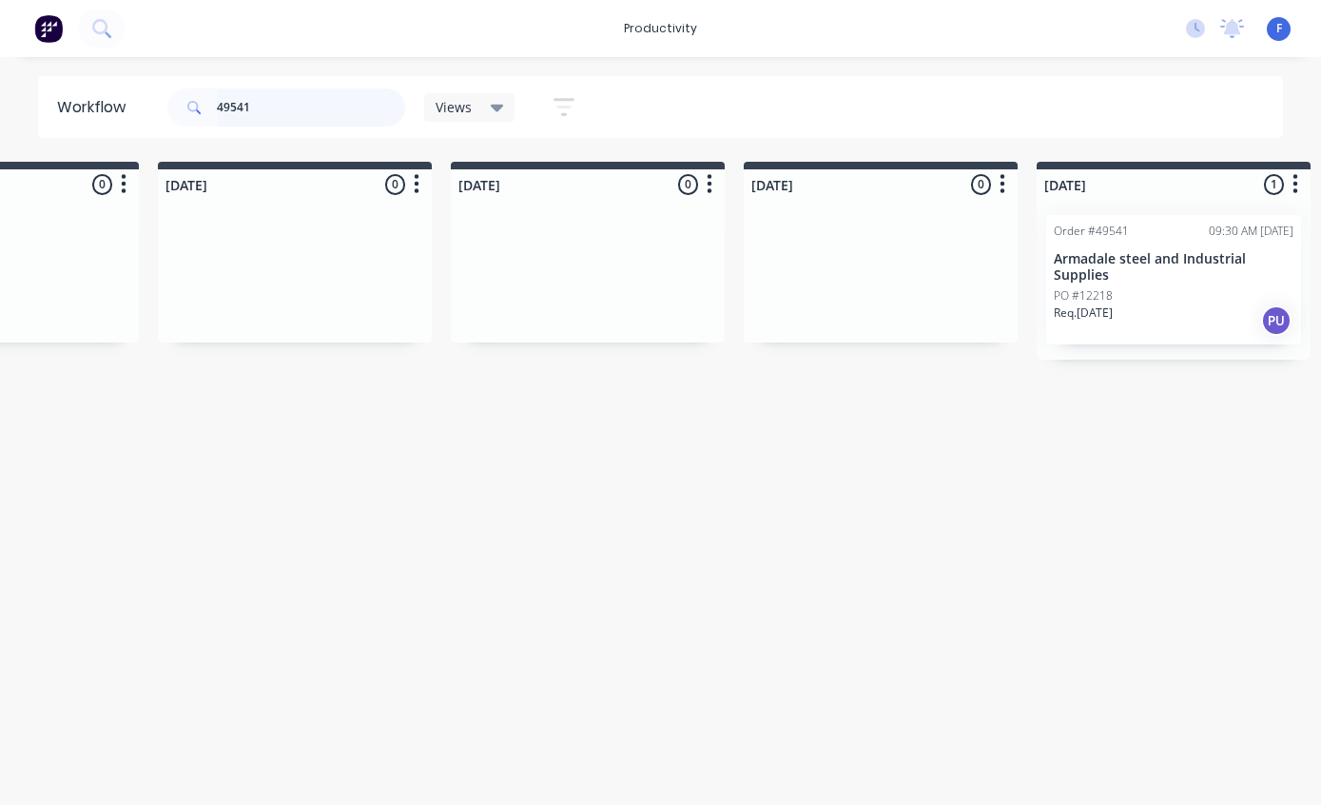
scroll to position [38, 1056]
click at [1161, 251] on p "Armadale steel and Industrial Supplies" at bounding box center [1173, 267] width 240 height 32
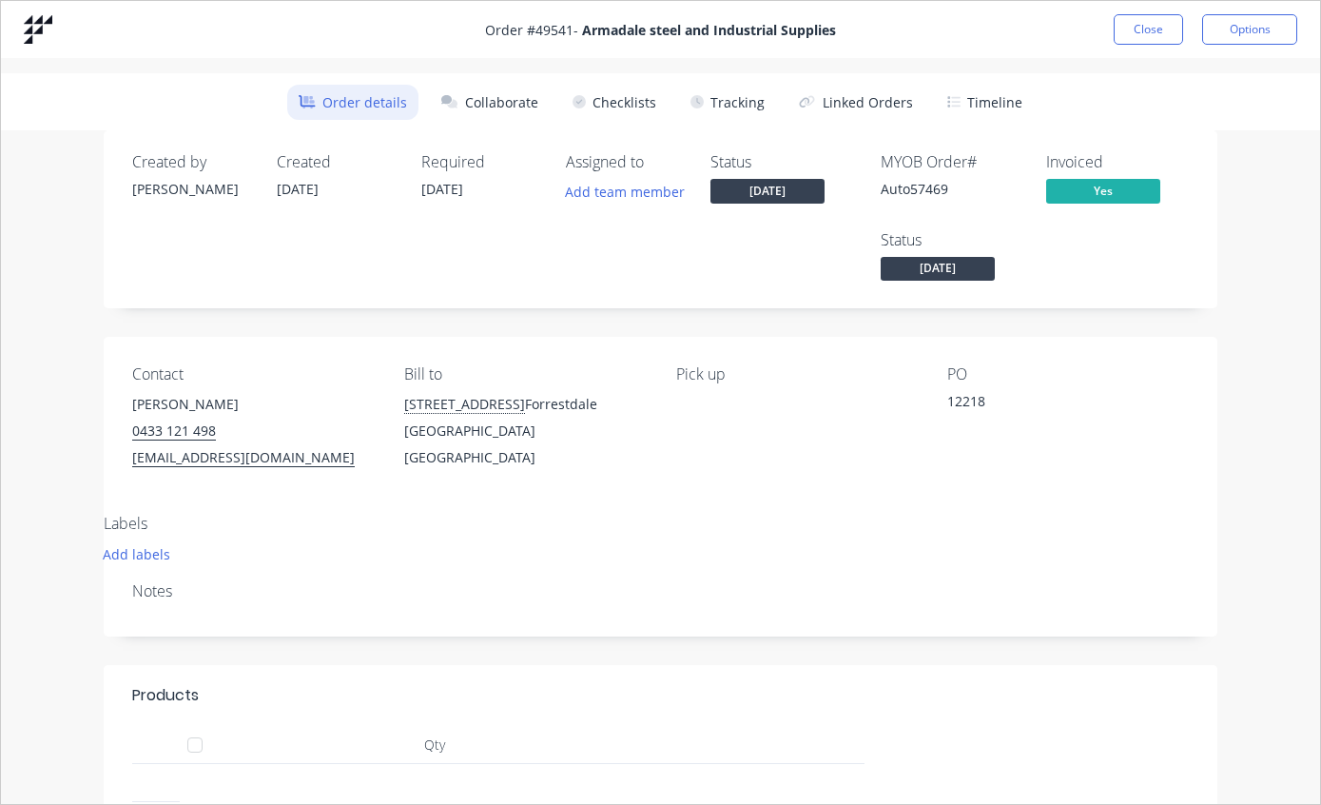
click at [738, 99] on button "Tracking" at bounding box center [727, 102] width 97 height 35
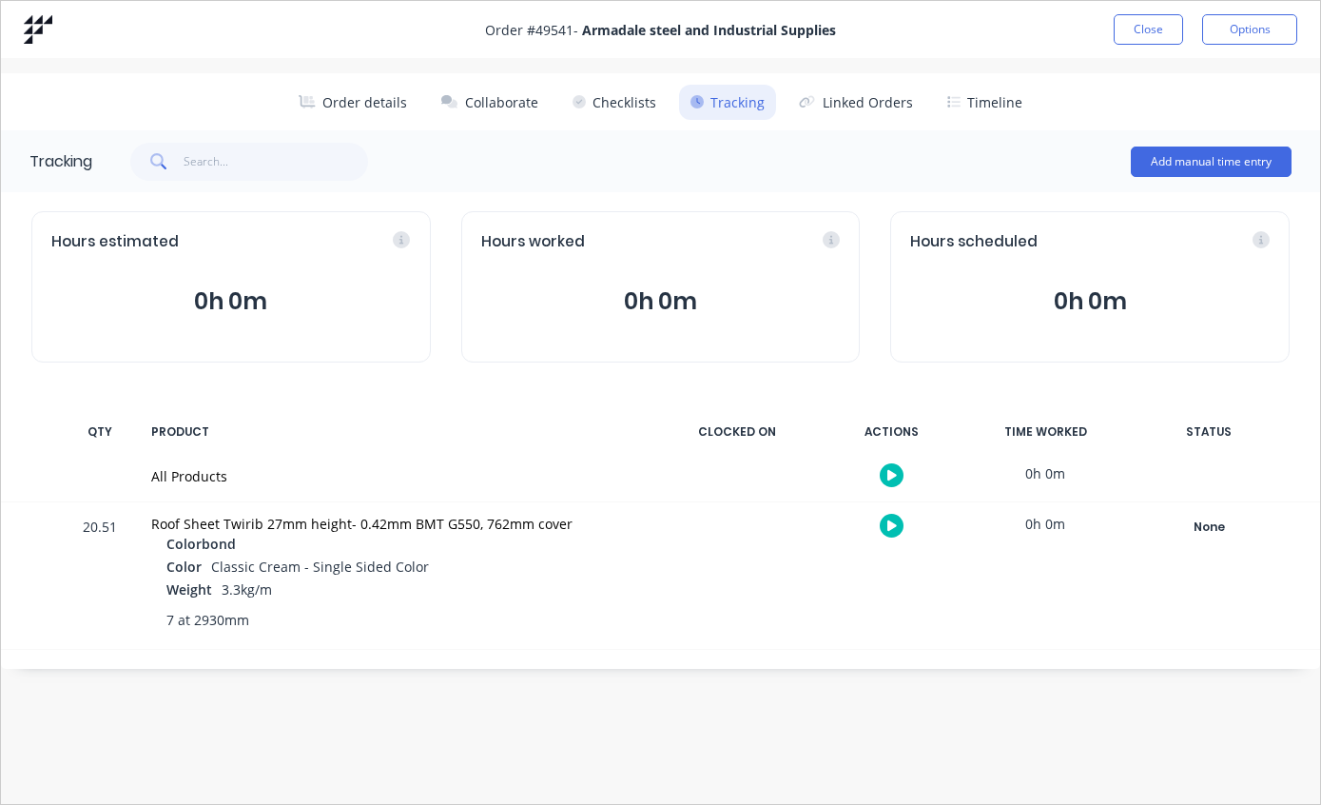
click at [1220, 524] on div "None" at bounding box center [1208, 526] width 137 height 25
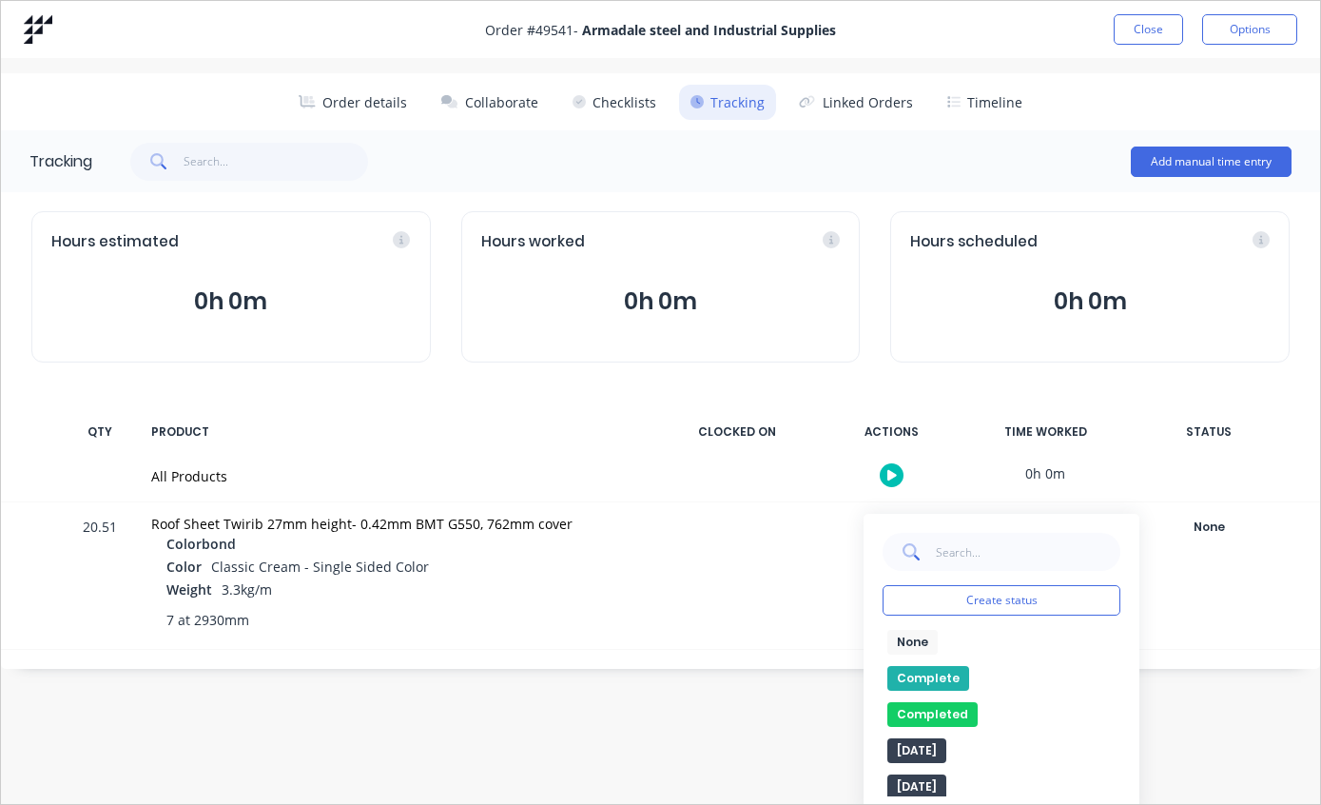
click at [935, 677] on button "Complete" at bounding box center [928, 678] width 82 height 25
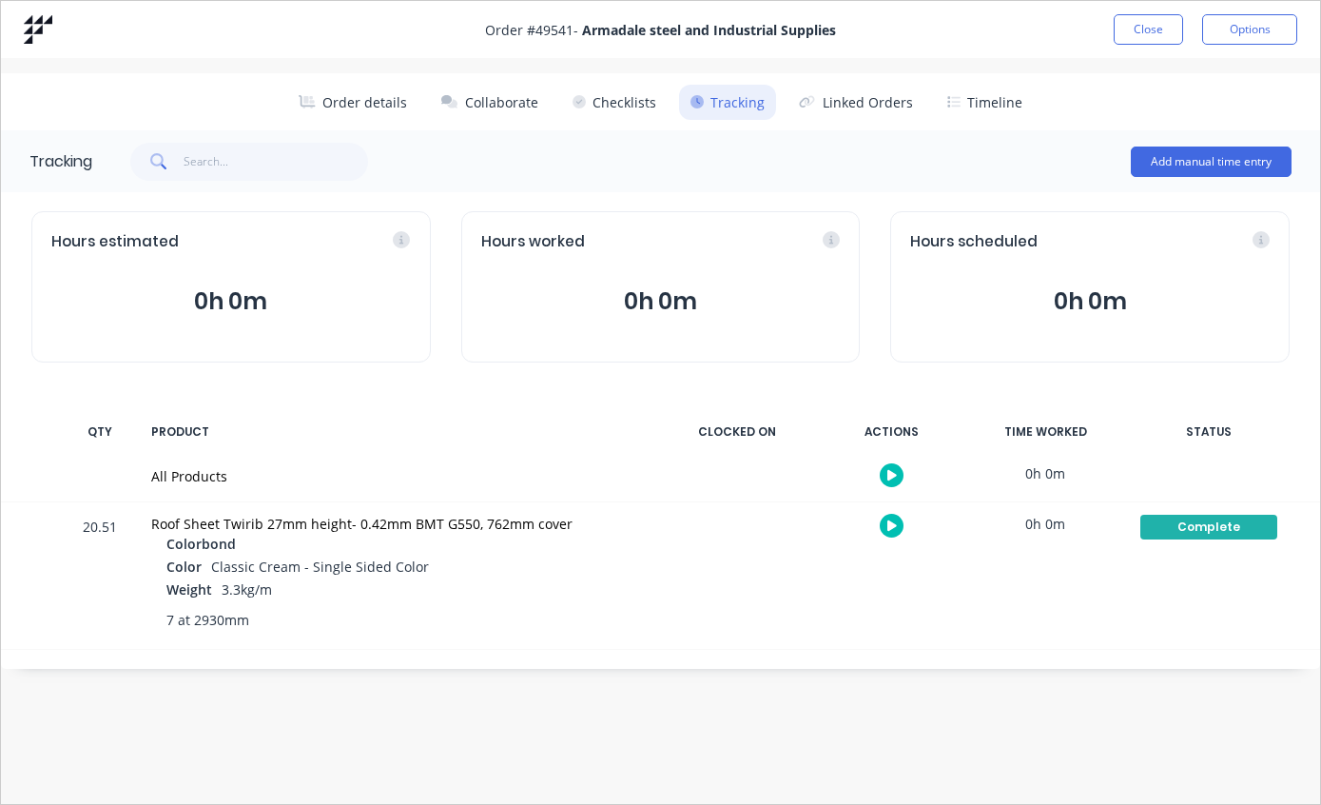
click at [1148, 43] on button "Close" at bounding box center [1148, 29] width 69 height 30
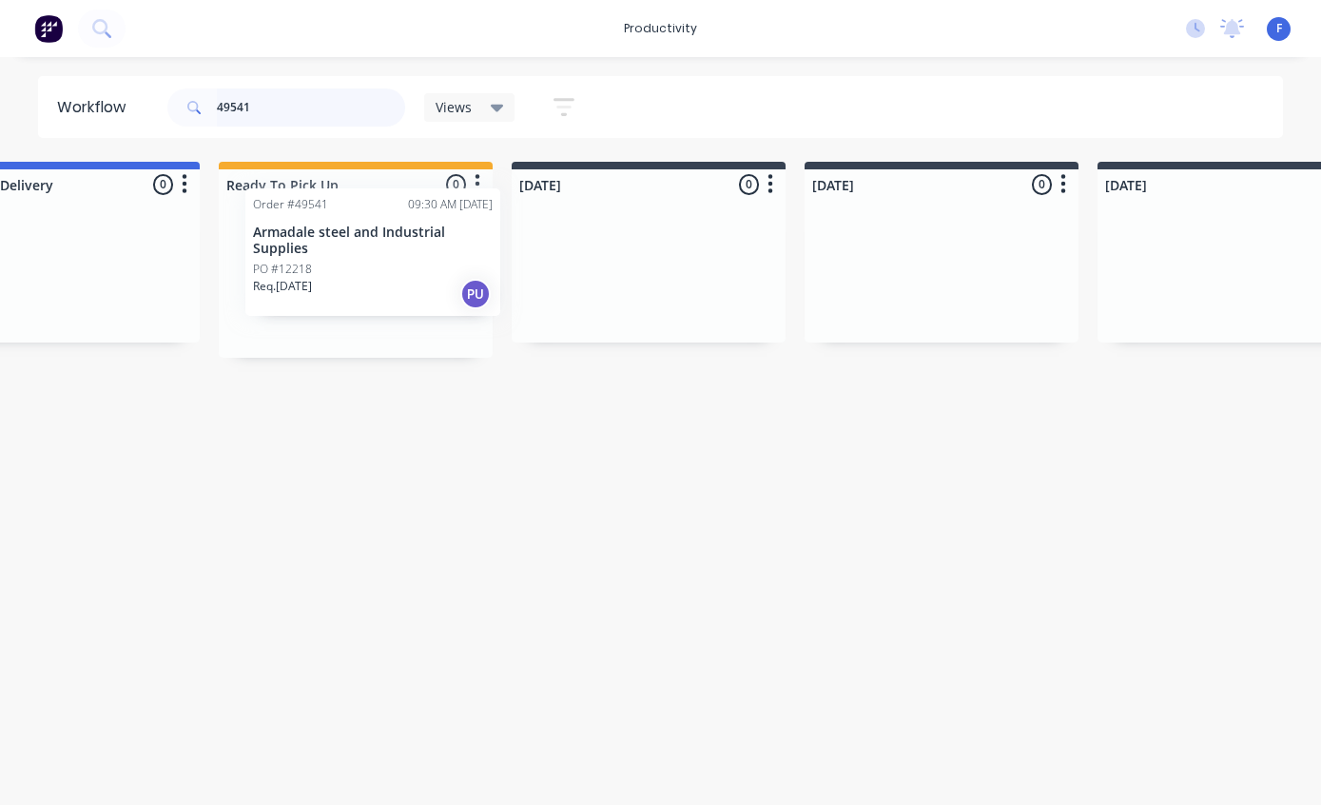
scroll to position [38, 406]
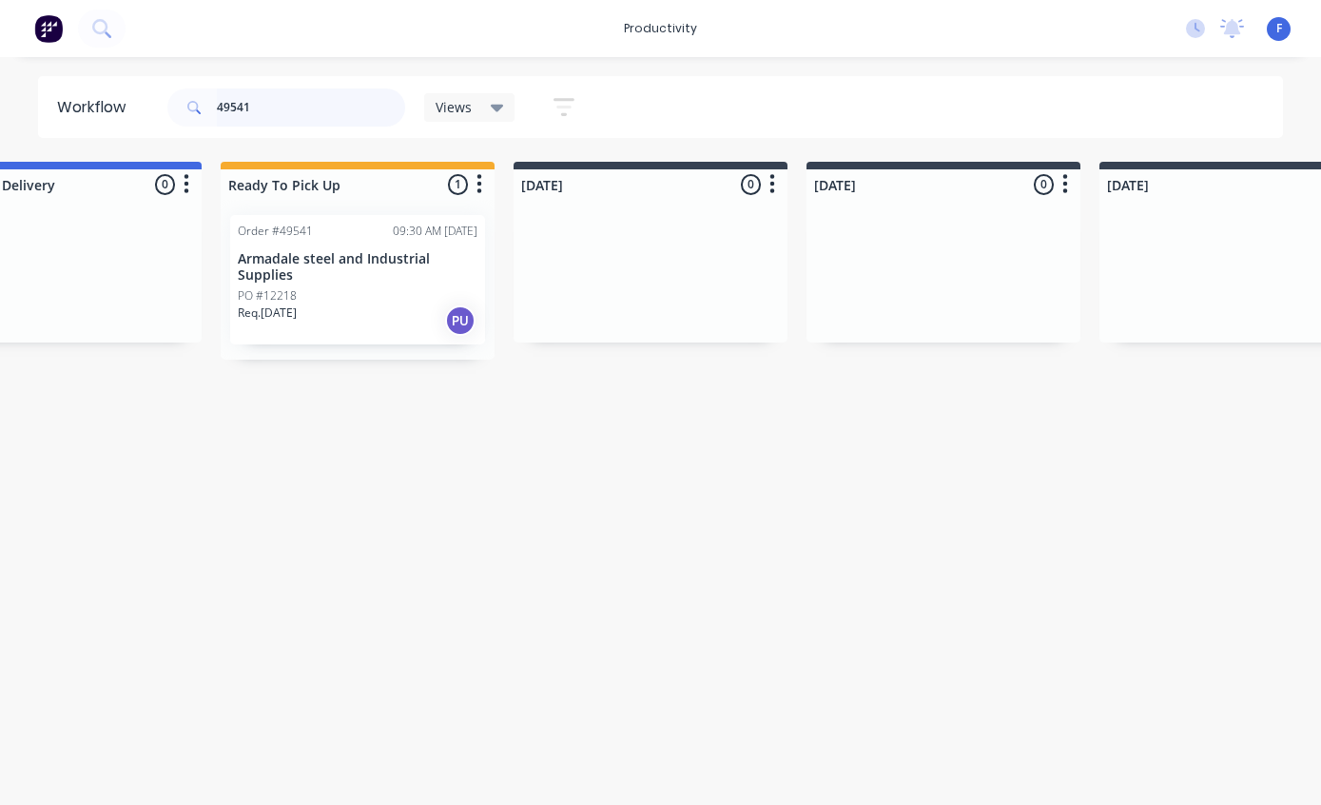
click at [322, 116] on input "49541" at bounding box center [311, 107] width 188 height 38
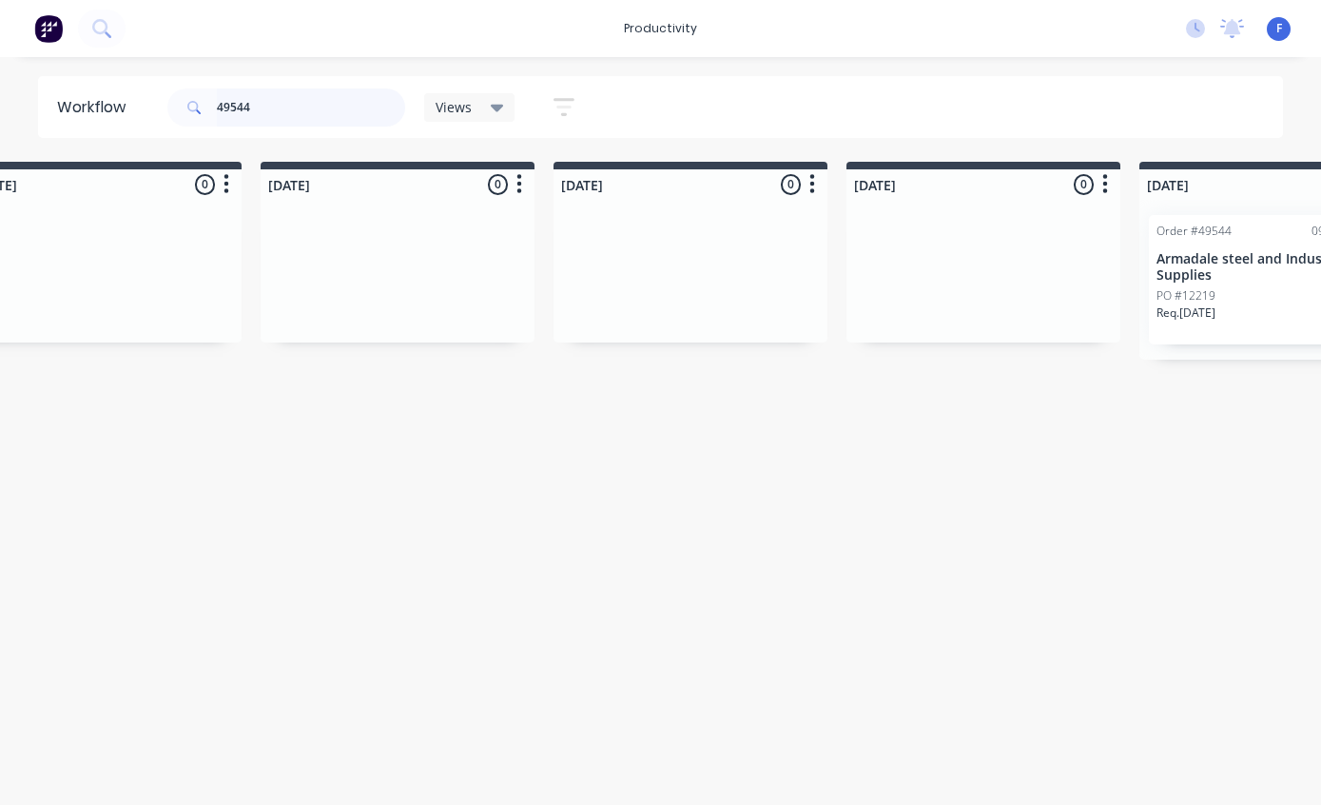
scroll to position [38, 990]
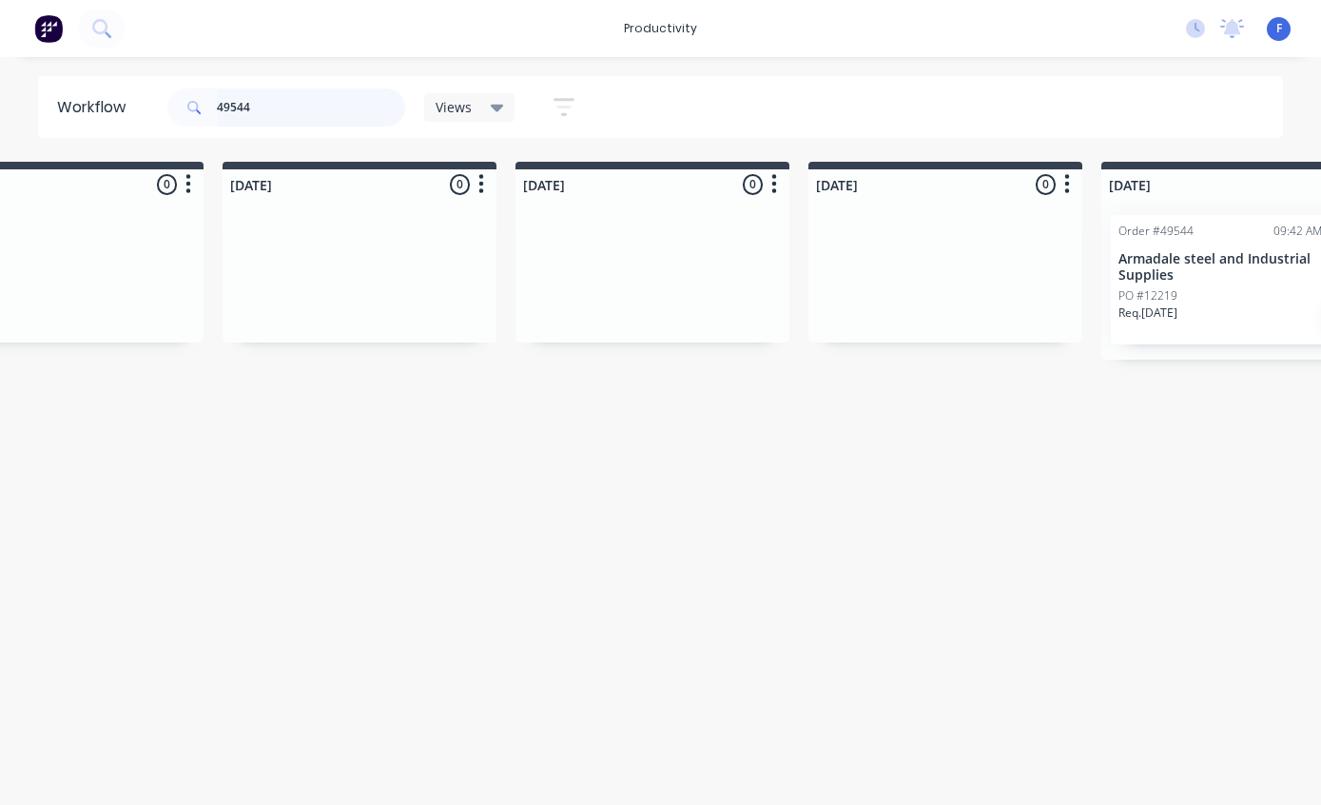
type input "49544"
click at [1202, 251] on p "Armadale steel and Industrial Supplies" at bounding box center [1238, 267] width 240 height 32
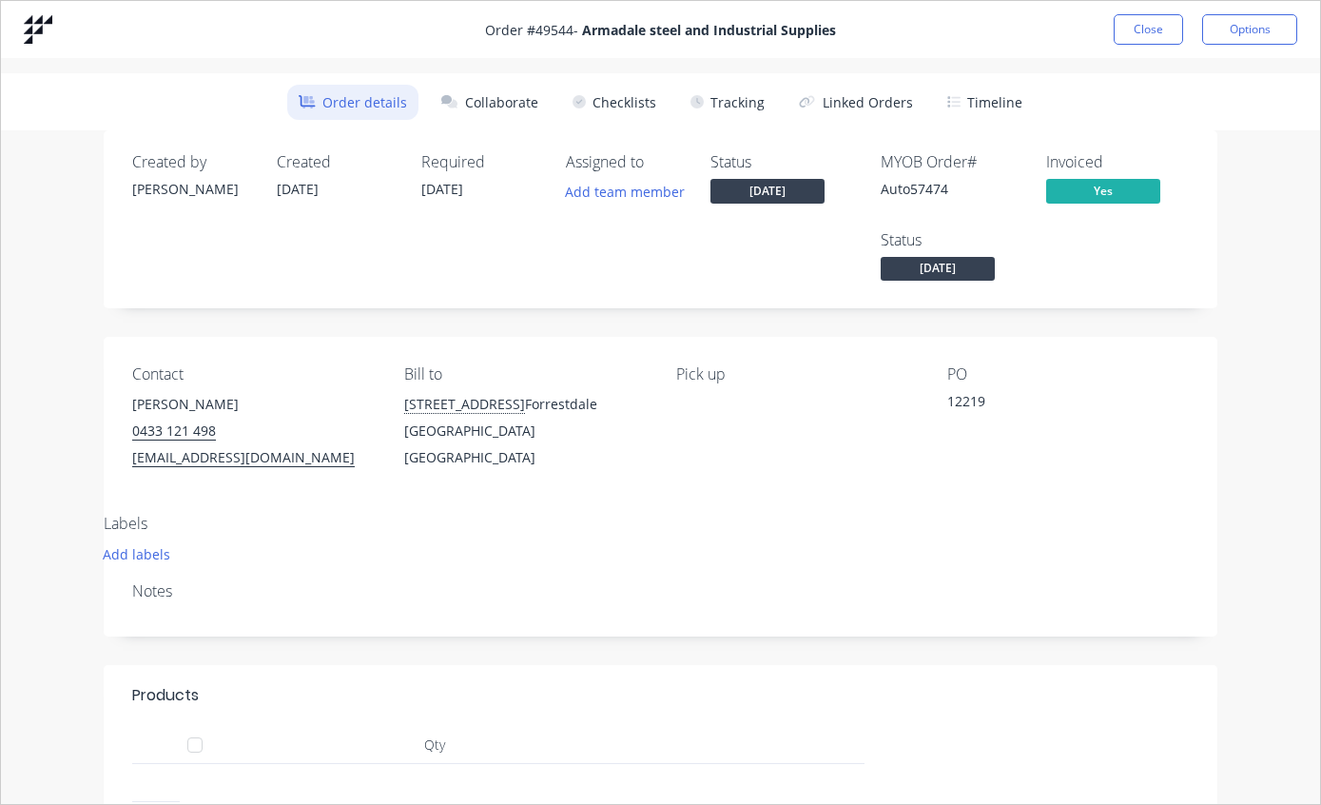
click at [747, 86] on button "Tracking" at bounding box center [727, 102] width 97 height 35
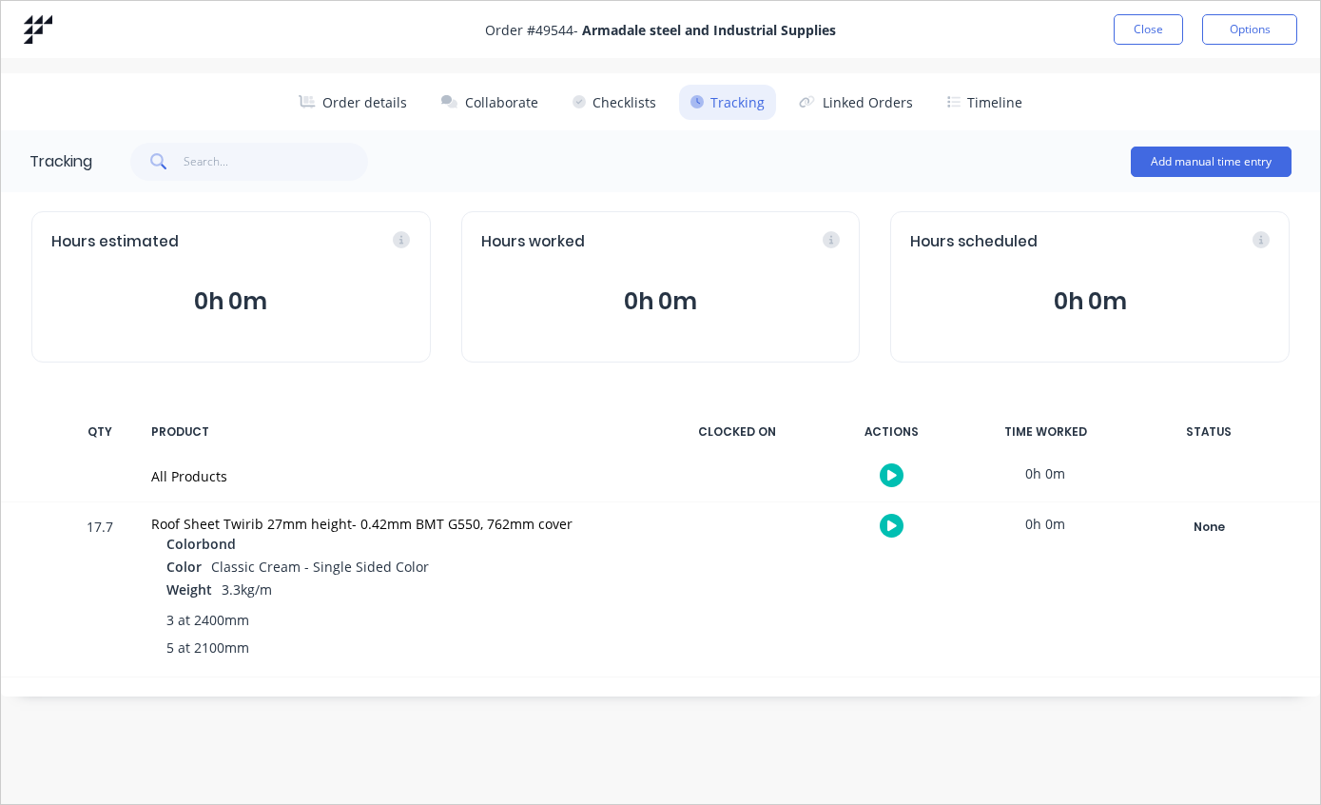
click at [1214, 522] on div "None" at bounding box center [1208, 526] width 137 height 25
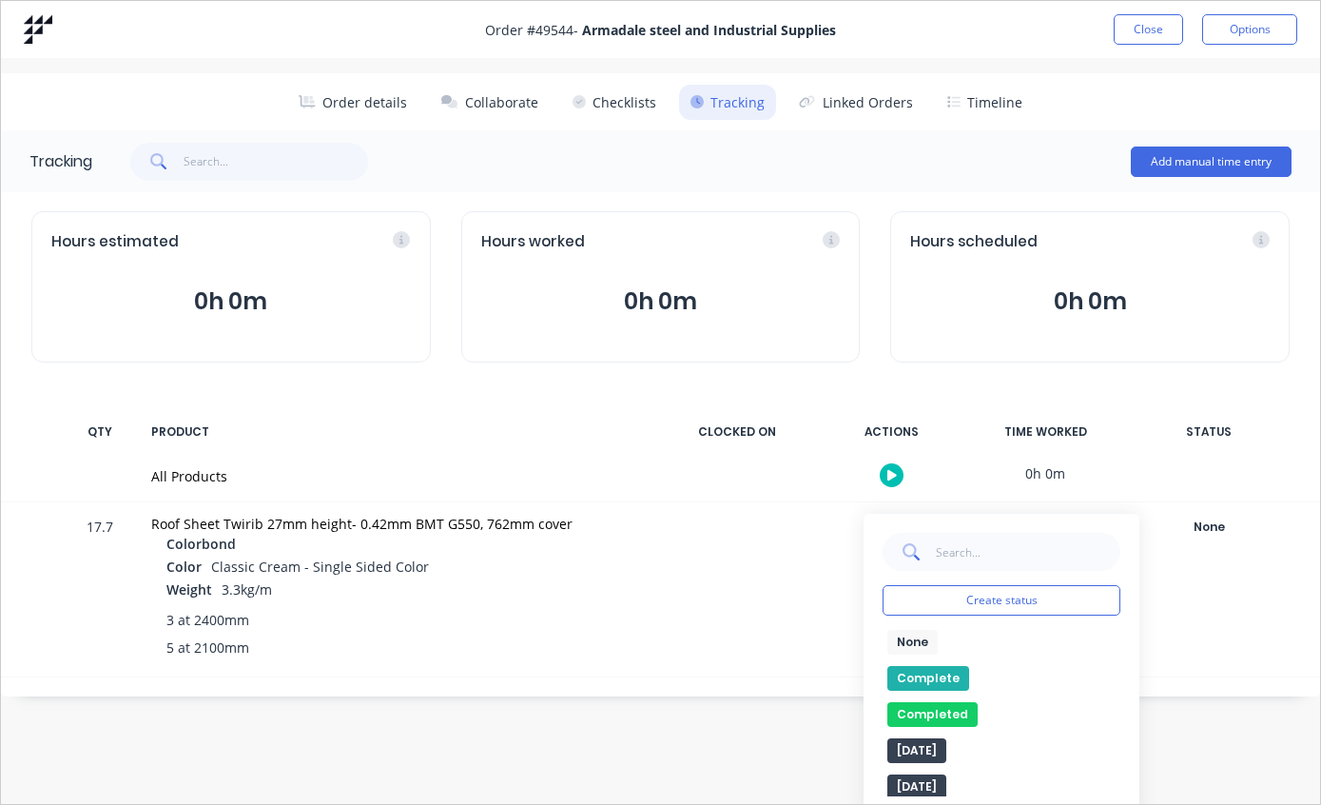
click at [927, 670] on button "Complete" at bounding box center [928, 678] width 82 height 25
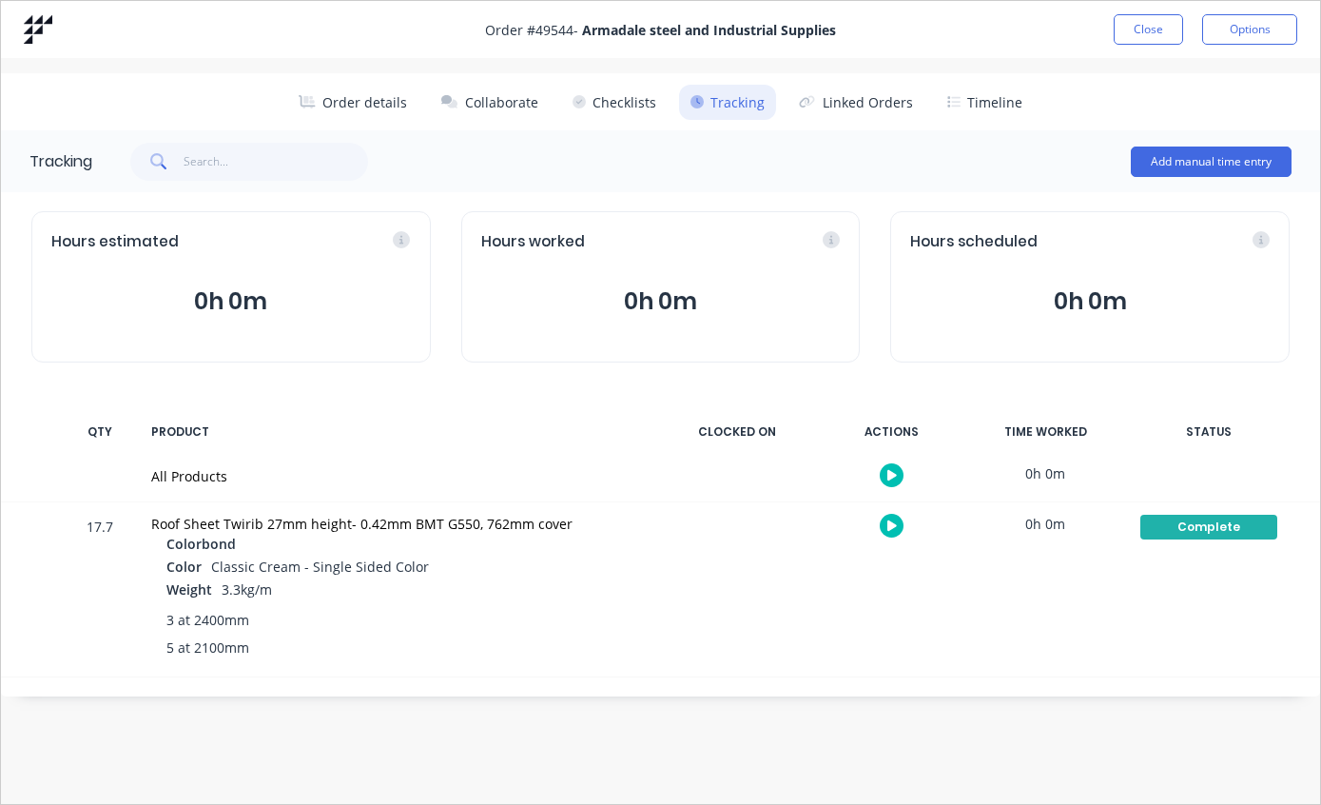
click at [1131, 20] on button "Close" at bounding box center [1148, 29] width 69 height 30
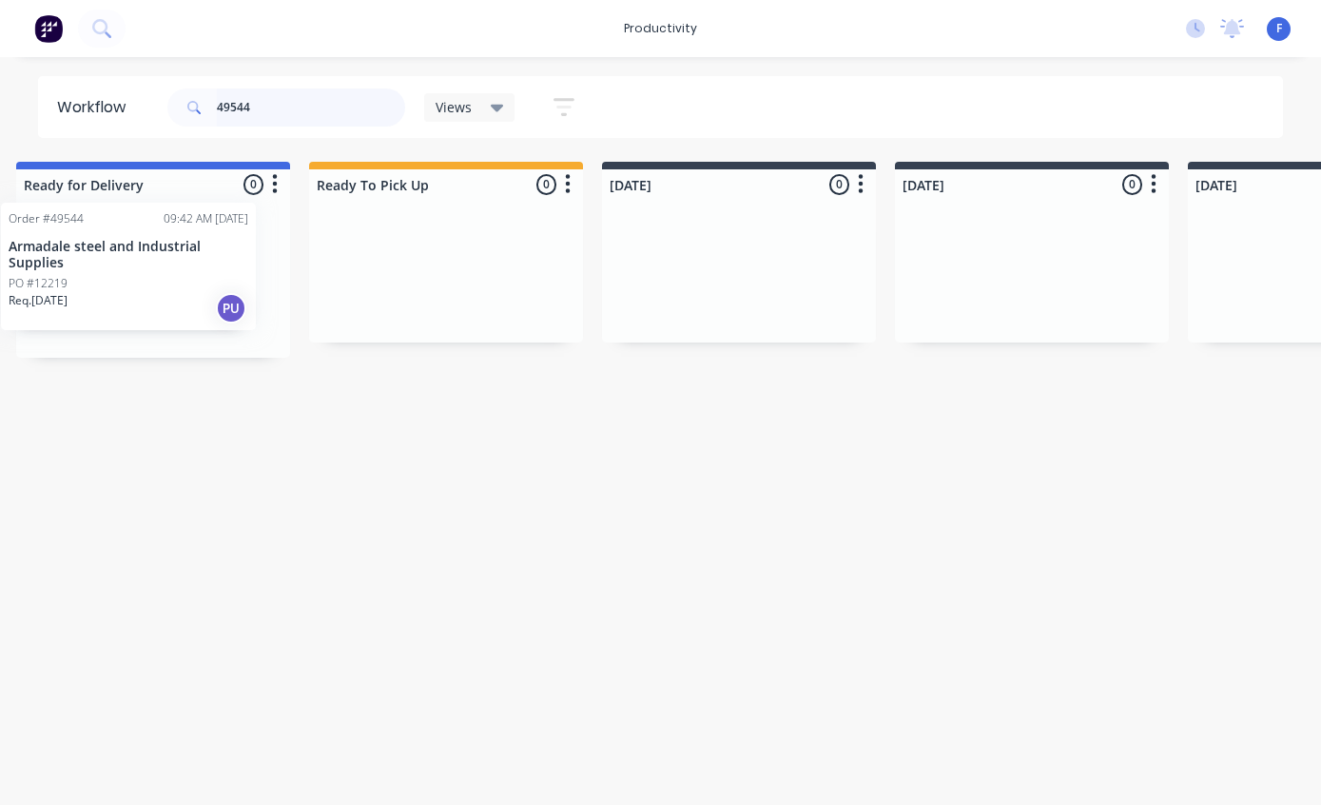
scroll to position [38, 306]
